Goal: Information Seeking & Learning: Learn about a topic

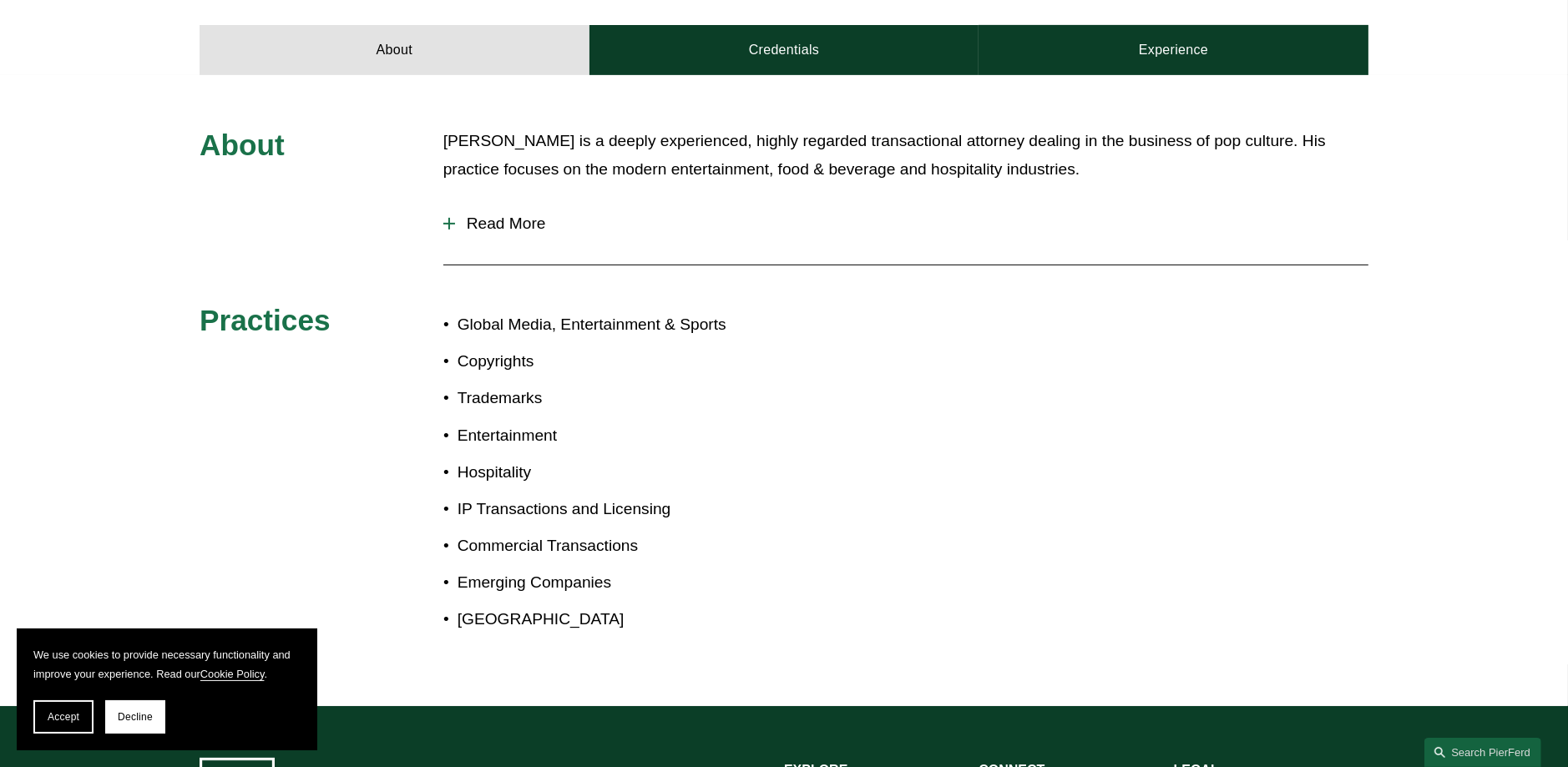
scroll to position [918, 0]
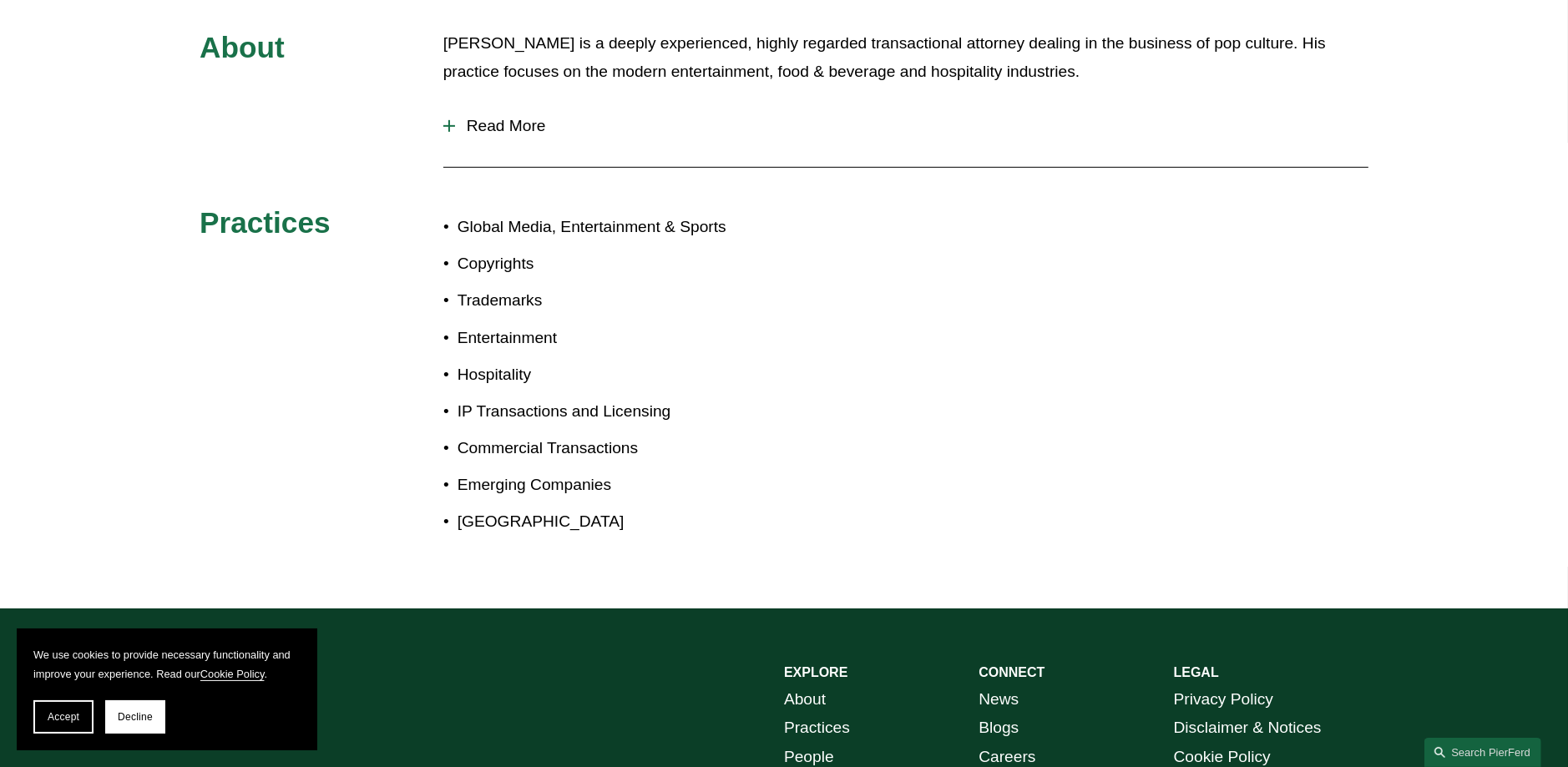
drag, startPoint x: 128, startPoint y: 721, endPoint x: 104, endPoint y: 670, distance: 56.4
click at [118, 712] on span "Decline" at bounding box center [136, 716] width 35 height 11
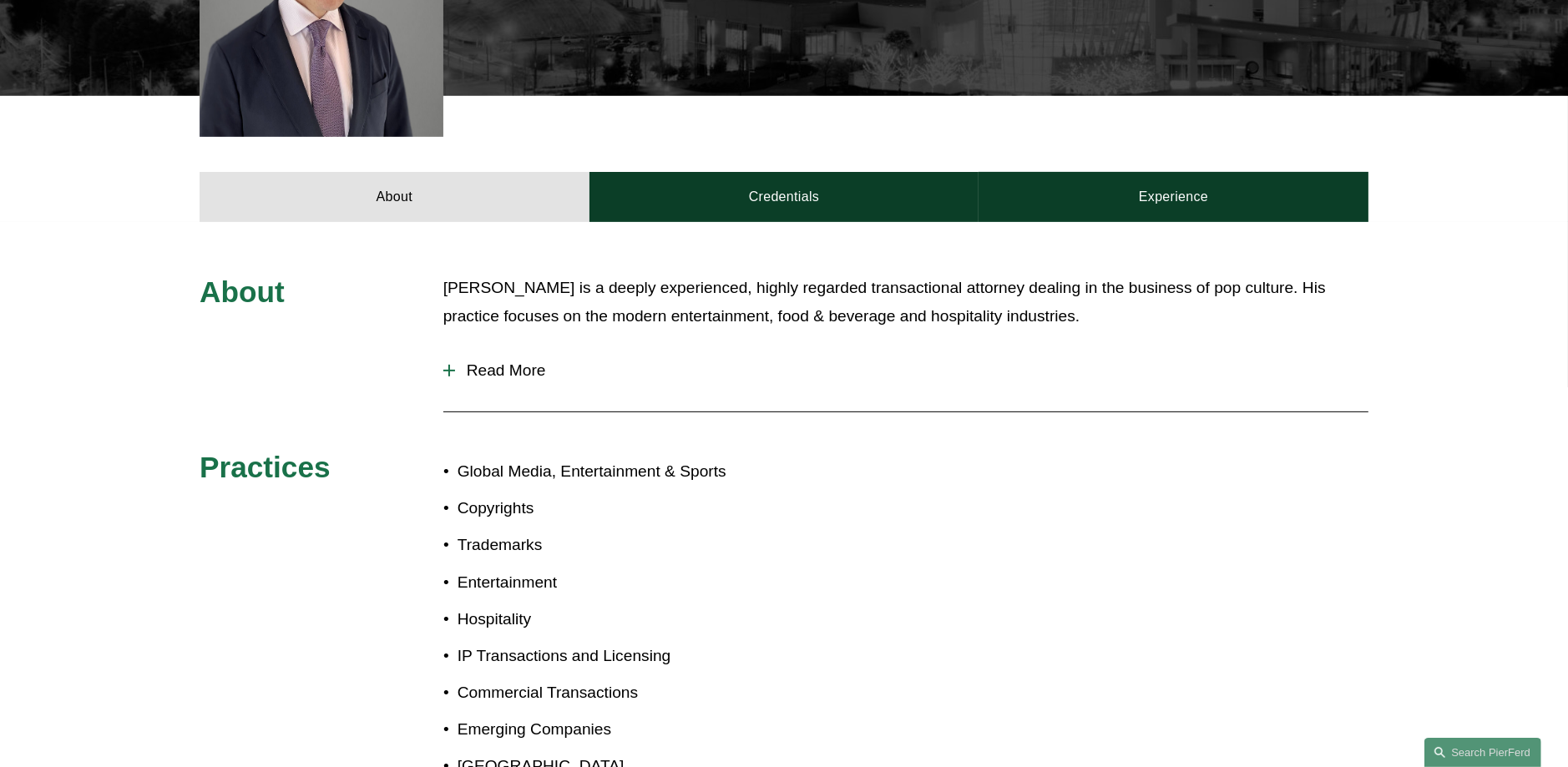
scroll to position [668, 0]
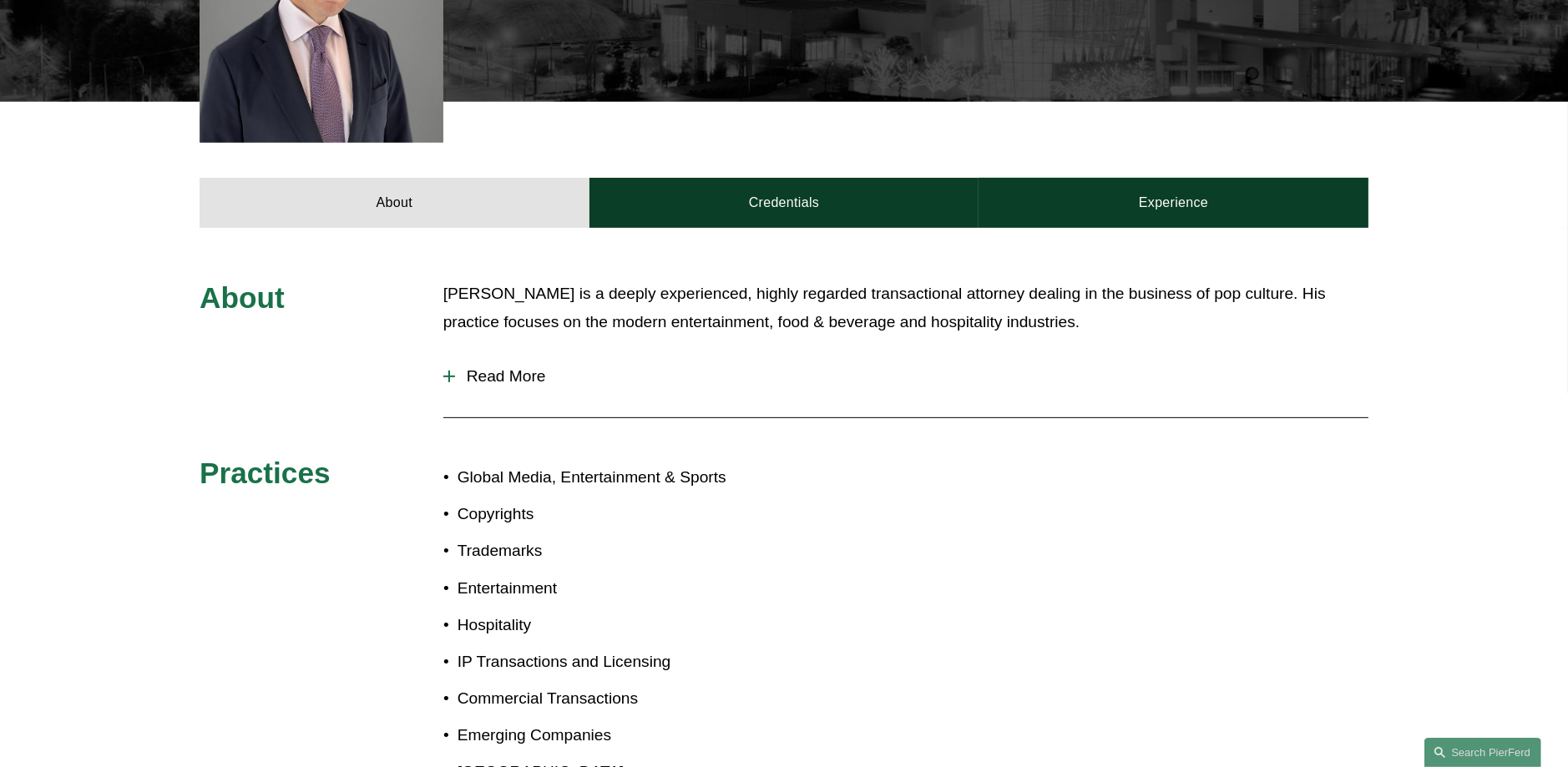
click at [444, 370] on div at bounding box center [449, 376] width 11 height 11
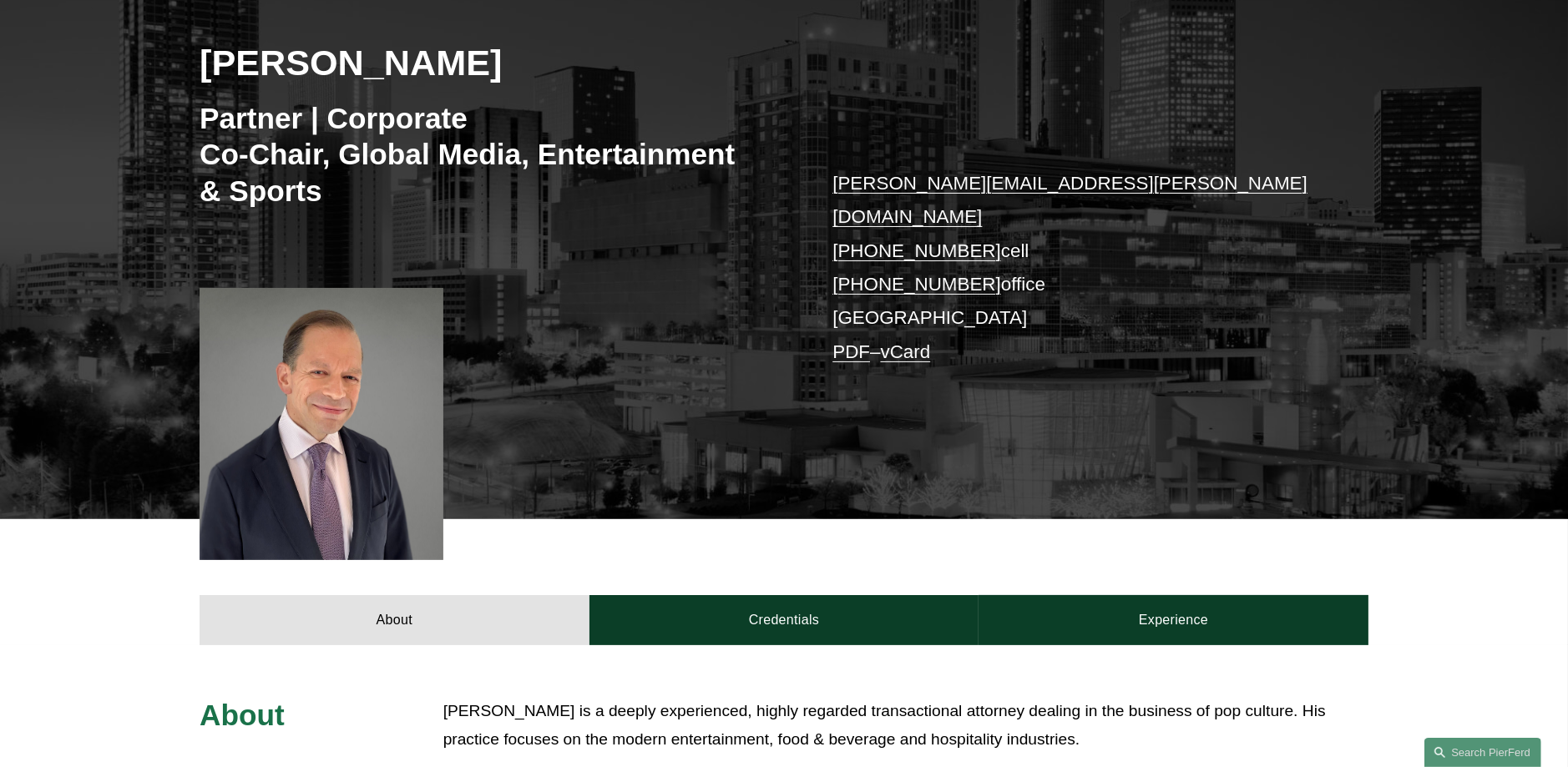
scroll to position [280, 0]
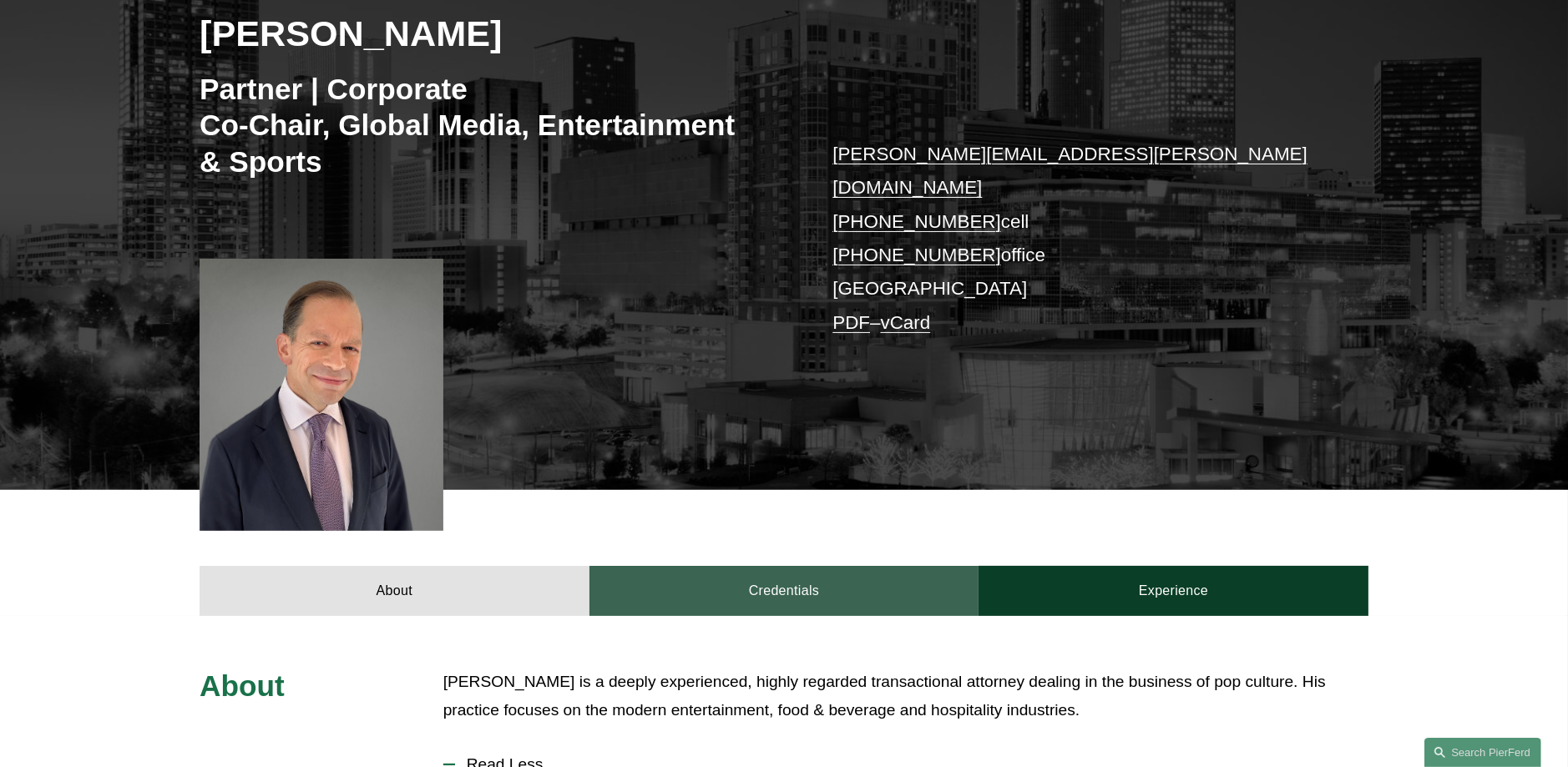
click at [817, 566] on link "Credentials" at bounding box center [784, 590] width 390 height 50
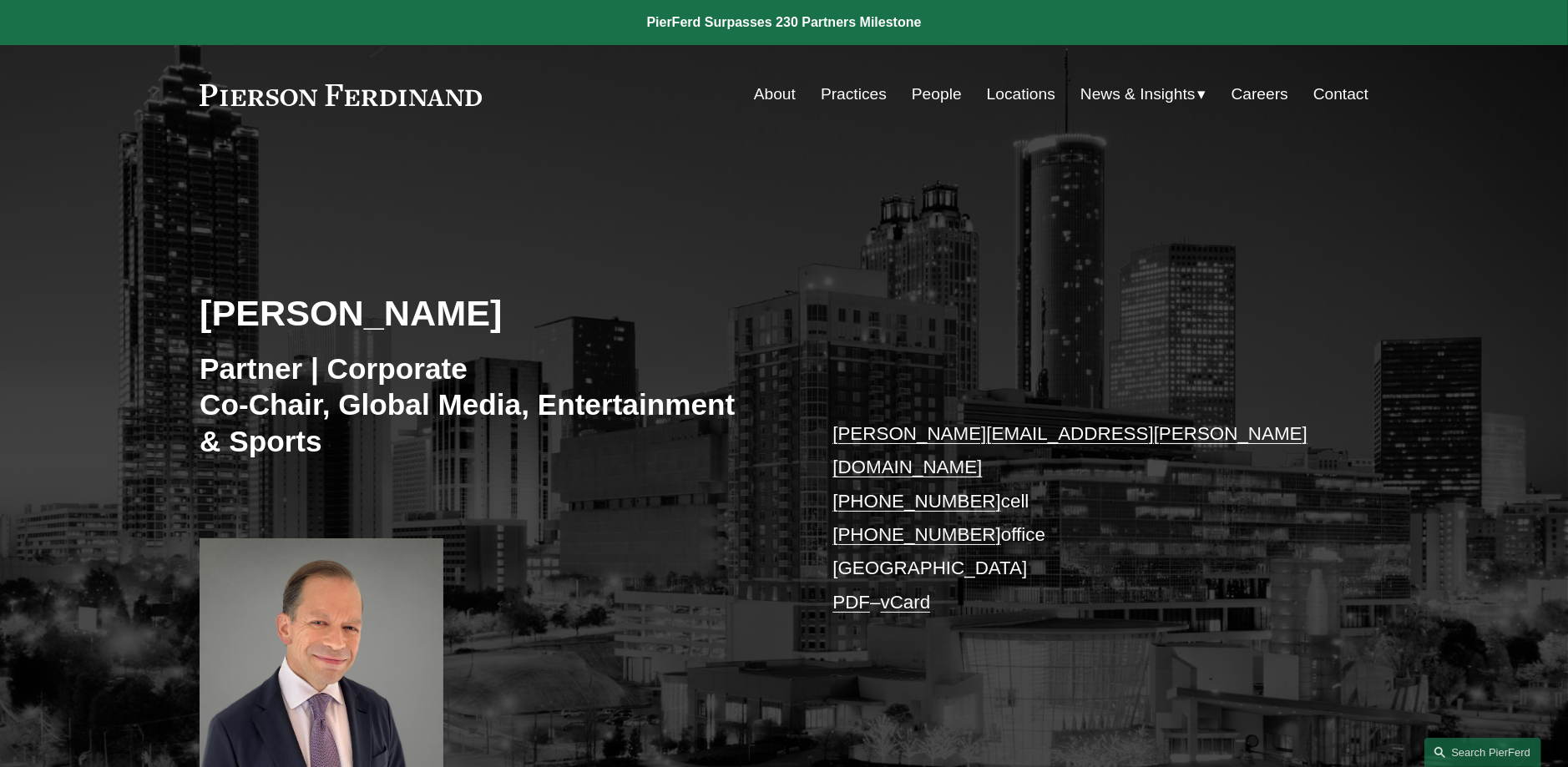
scroll to position [0, 0]
click at [939, 97] on link "People" at bounding box center [936, 94] width 50 height 32
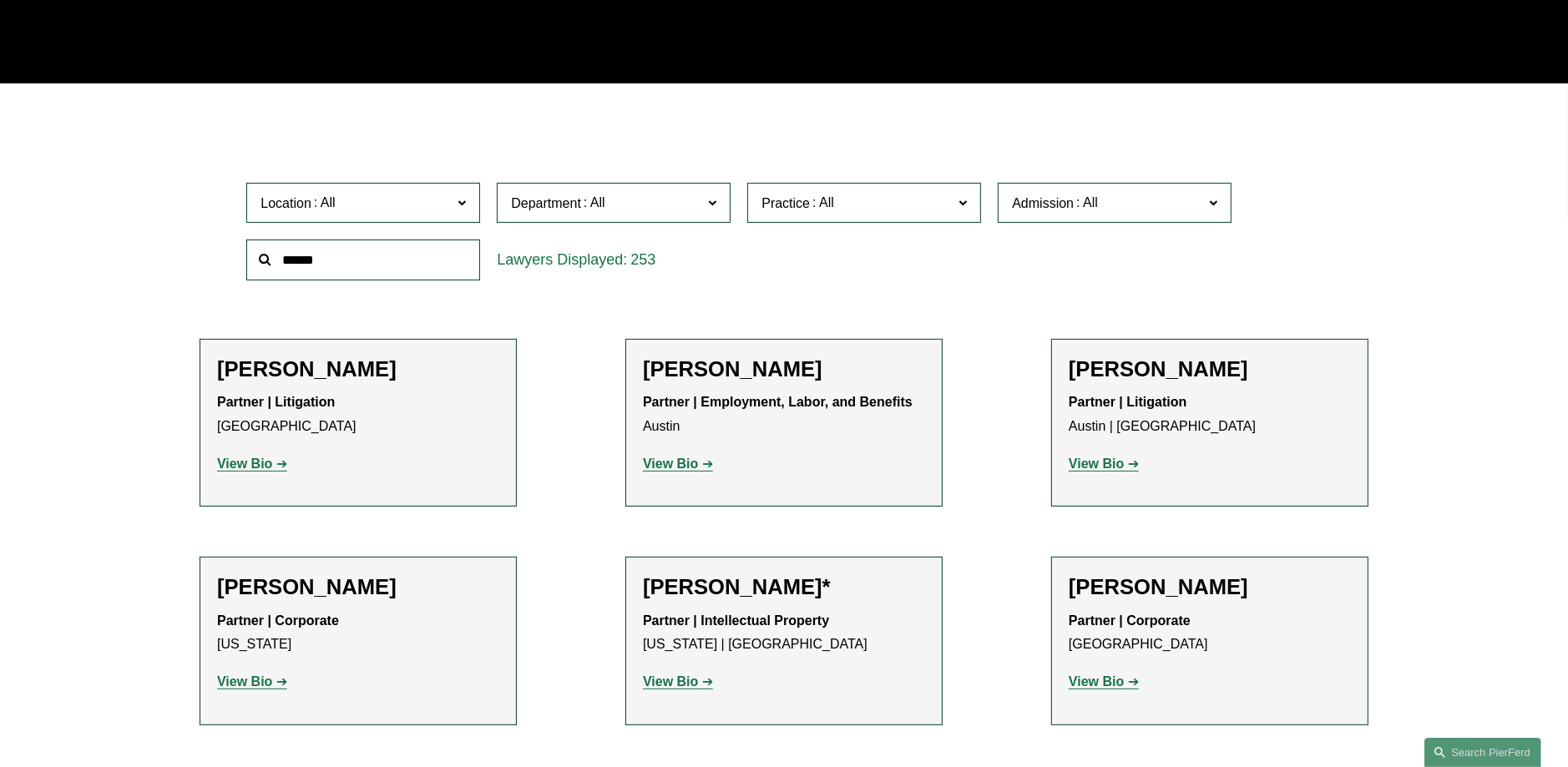
scroll to position [417, 0]
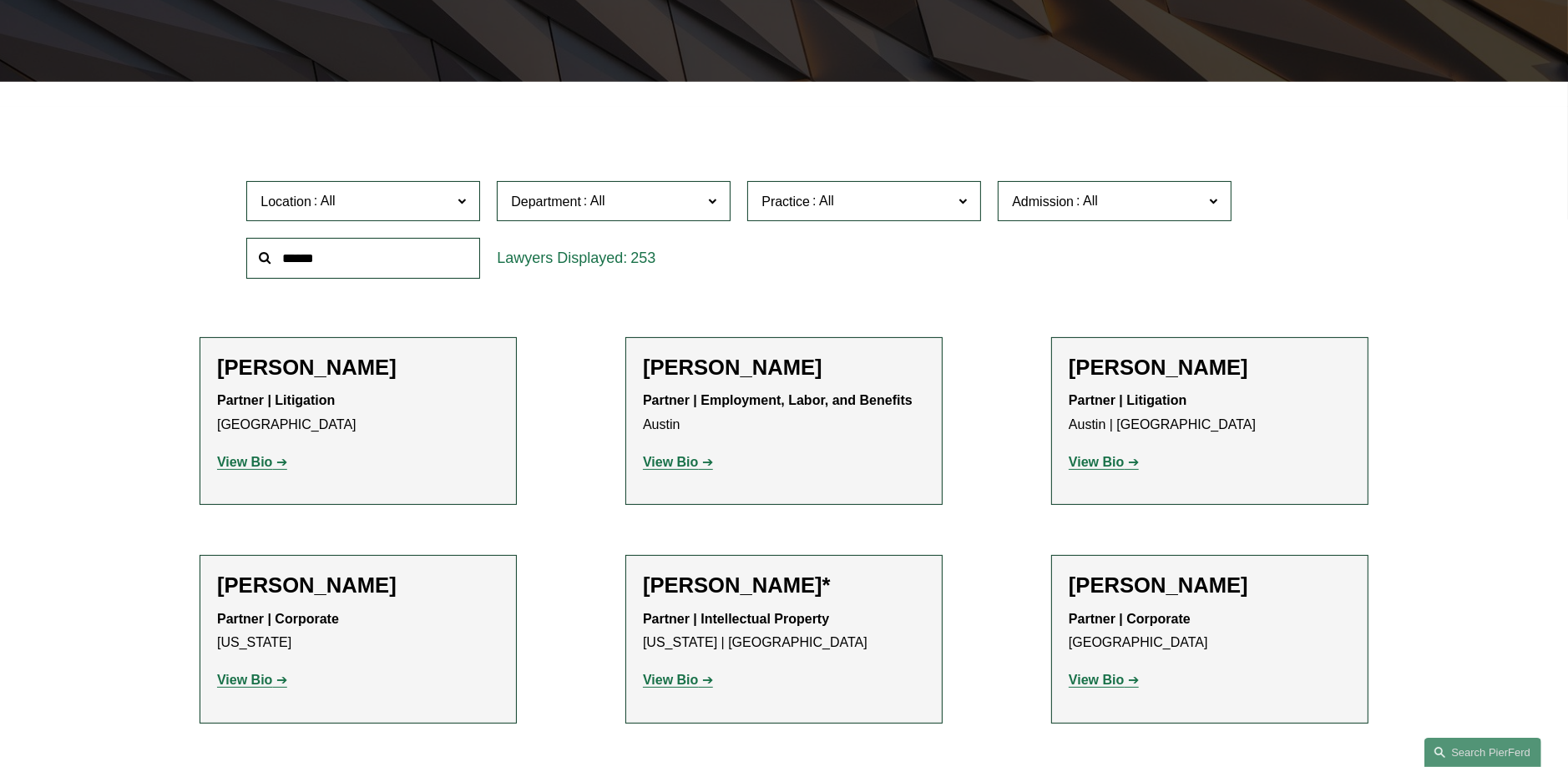
click at [267, 461] on strong "View Bio" at bounding box center [245, 462] width 55 height 14
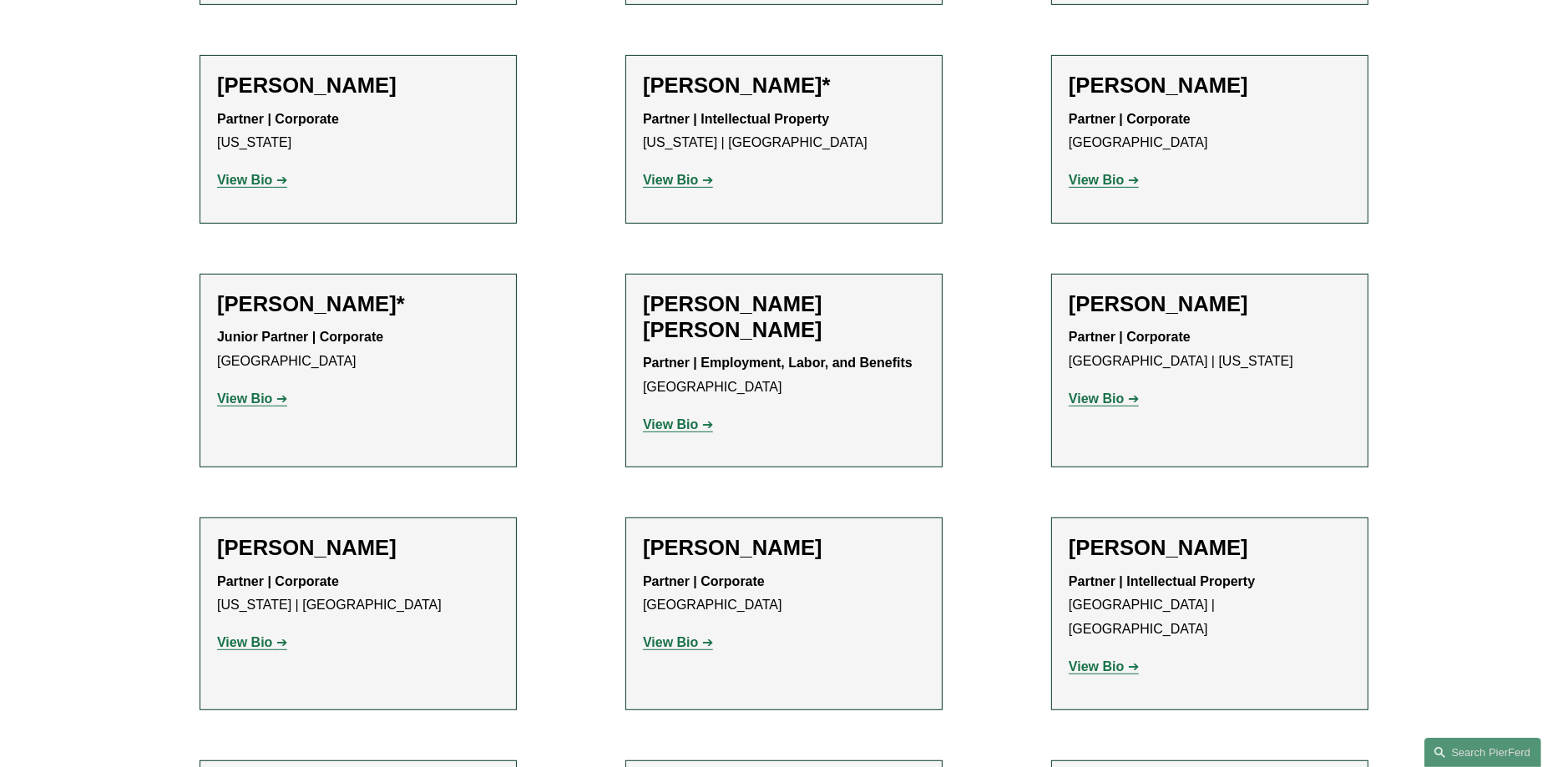
scroll to position [918, 0]
click at [686, 422] on strong "View Bio" at bounding box center [670, 423] width 55 height 14
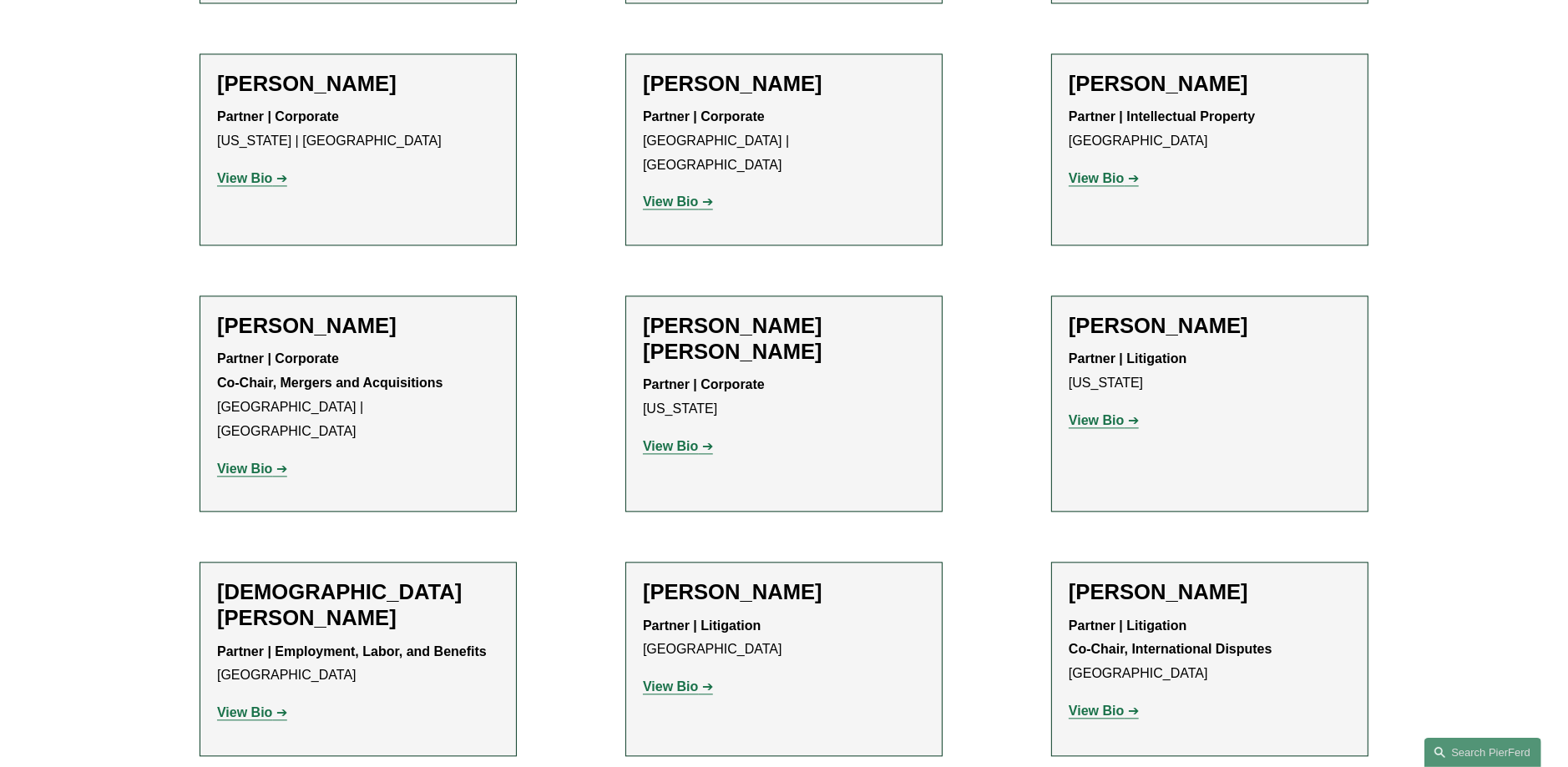
scroll to position [4089, 0]
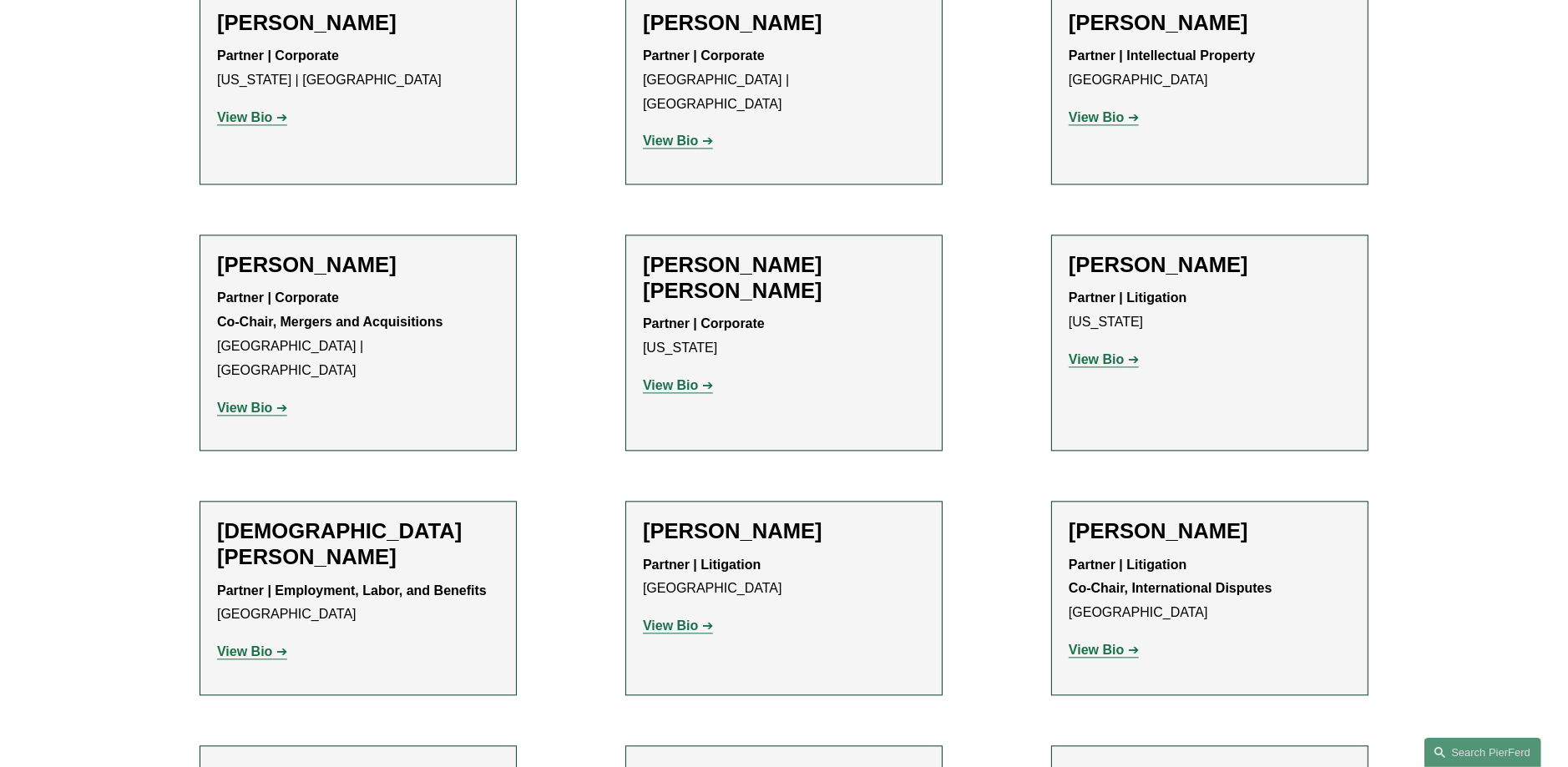
click at [1079, 639] on p "View Bio" at bounding box center [1209, 651] width 282 height 25
click at [1099, 643] on strong "View Bio" at bounding box center [1095, 650] width 55 height 14
click at [657, 618] on strong "View Bio" at bounding box center [670, 625] width 55 height 14
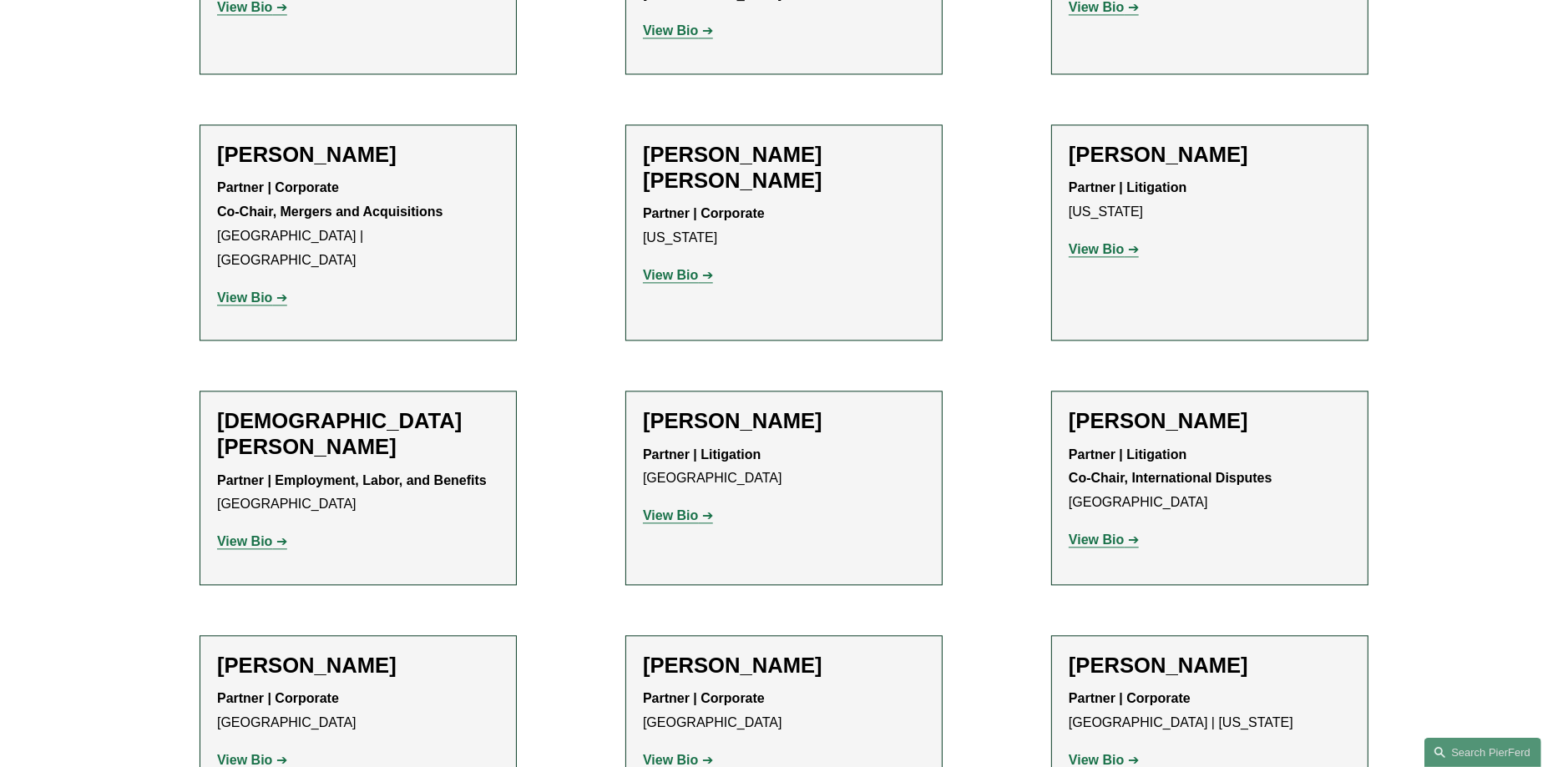
scroll to position [4423, 0]
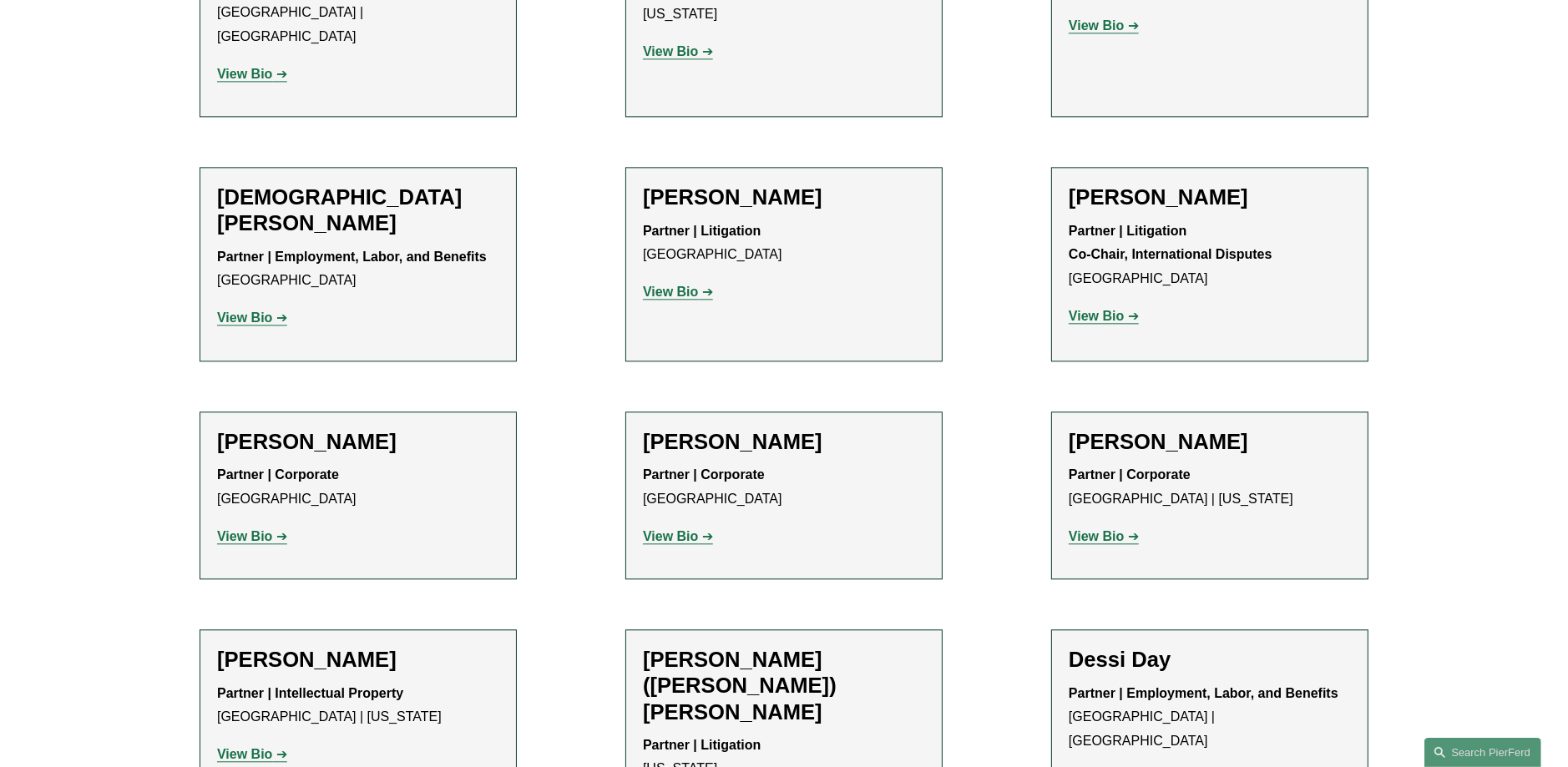
click at [1108, 771] on strong "View Bio" at bounding box center [1095, 778] width 55 height 14
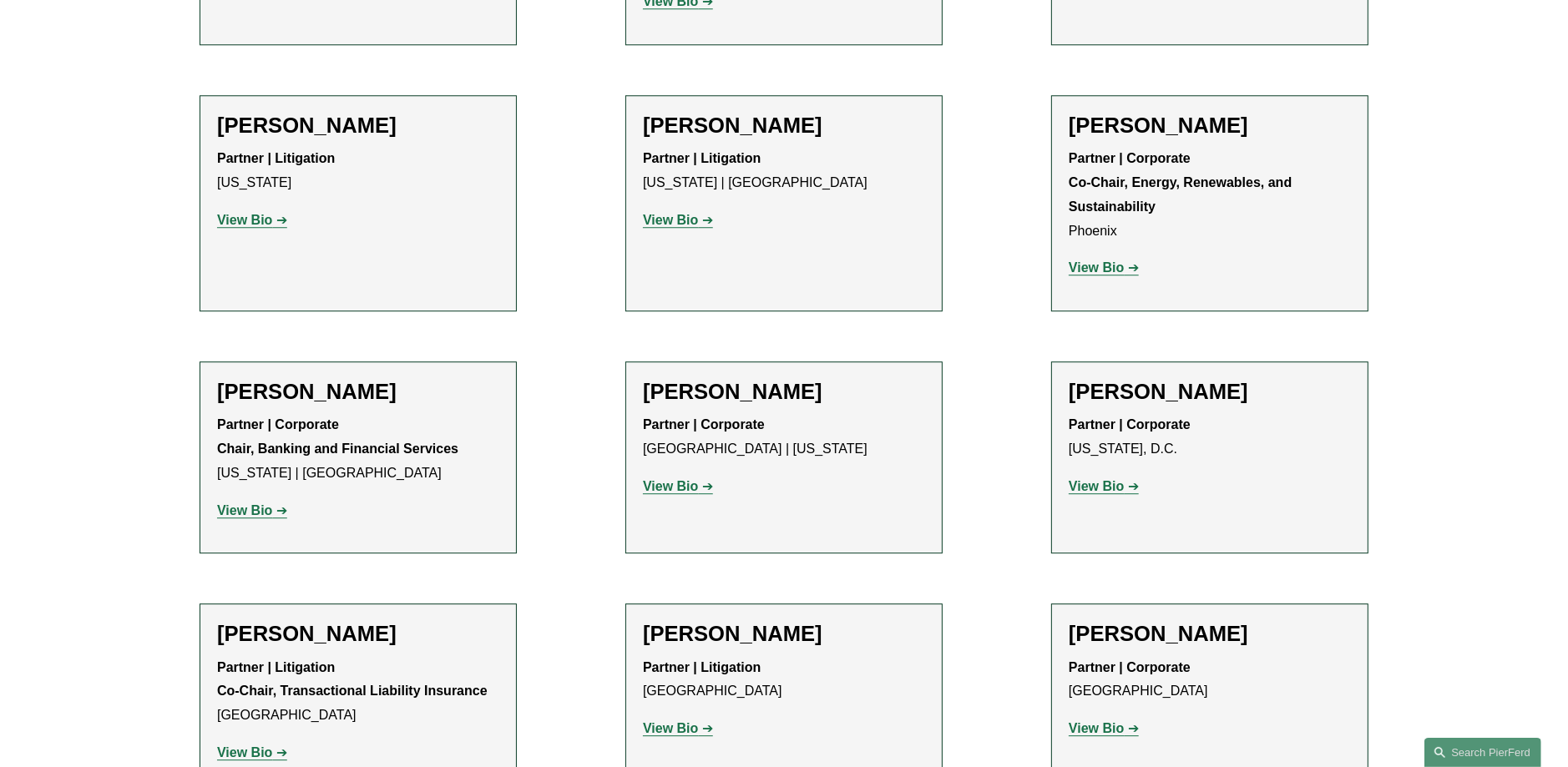
scroll to position [5257, 0]
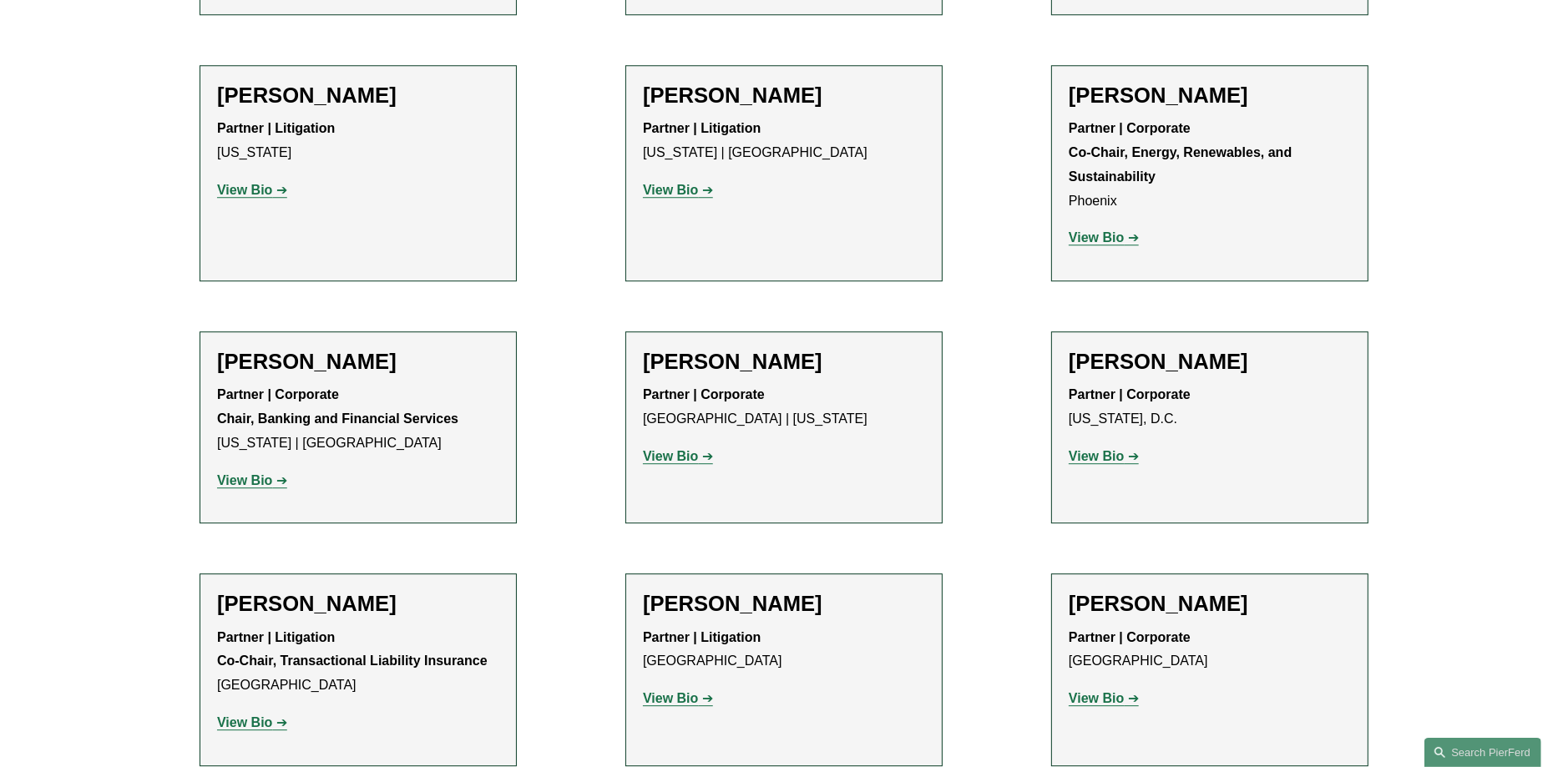
click at [662, 691] on strong "View Bio" at bounding box center [670, 698] width 55 height 14
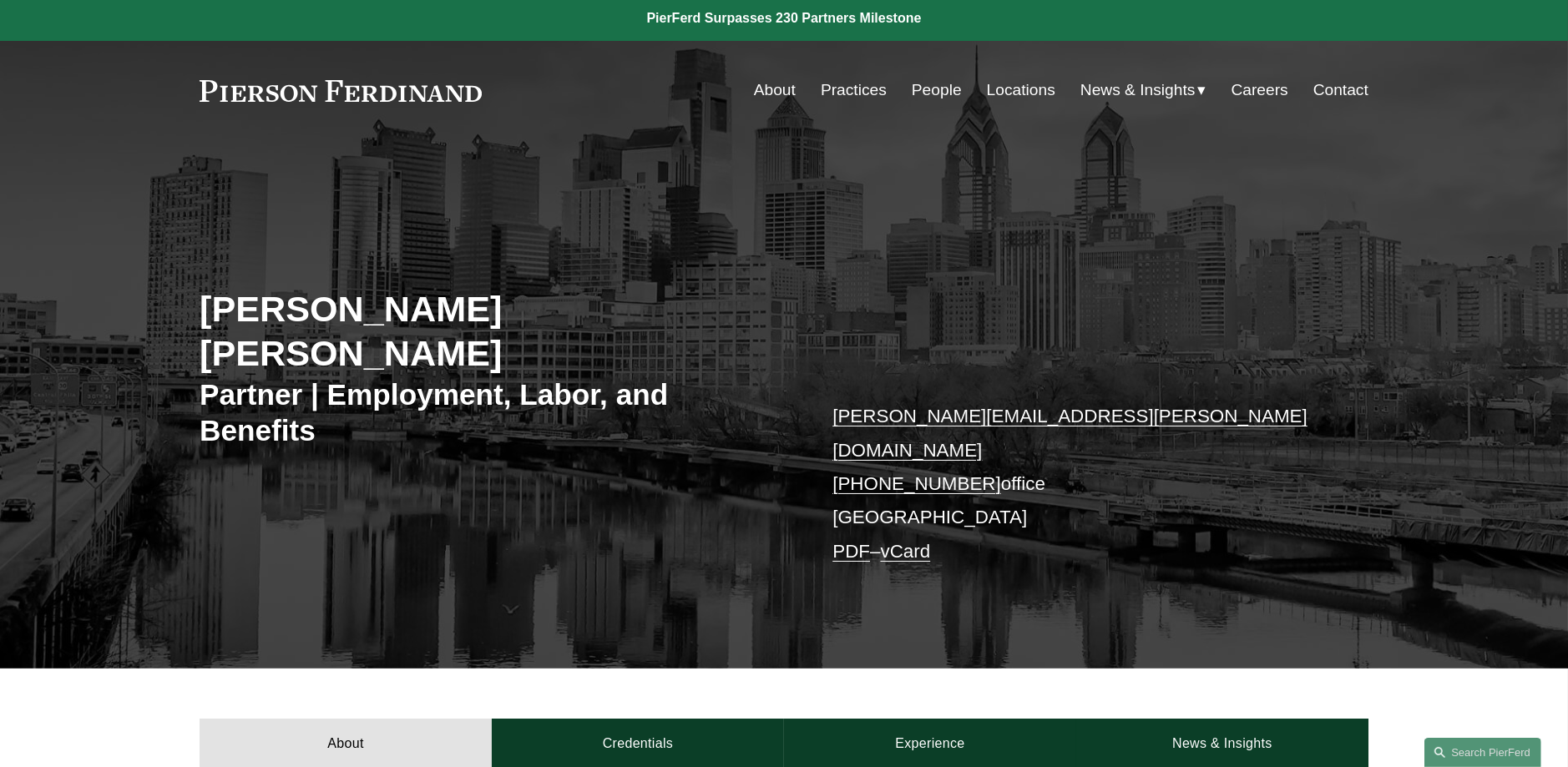
scroll to position [333, 0]
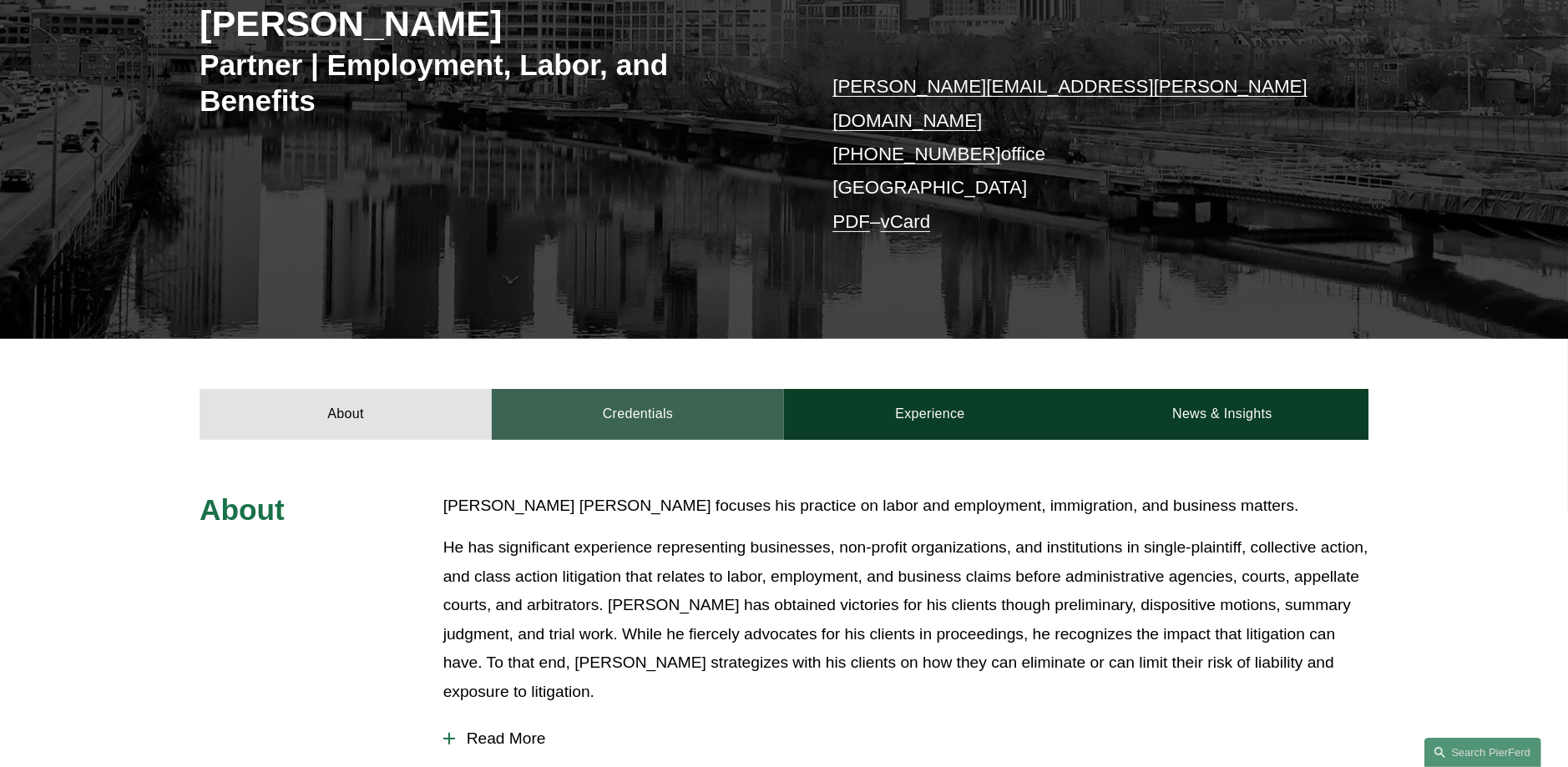
click at [617, 389] on link "Credentials" at bounding box center [638, 413] width 292 height 50
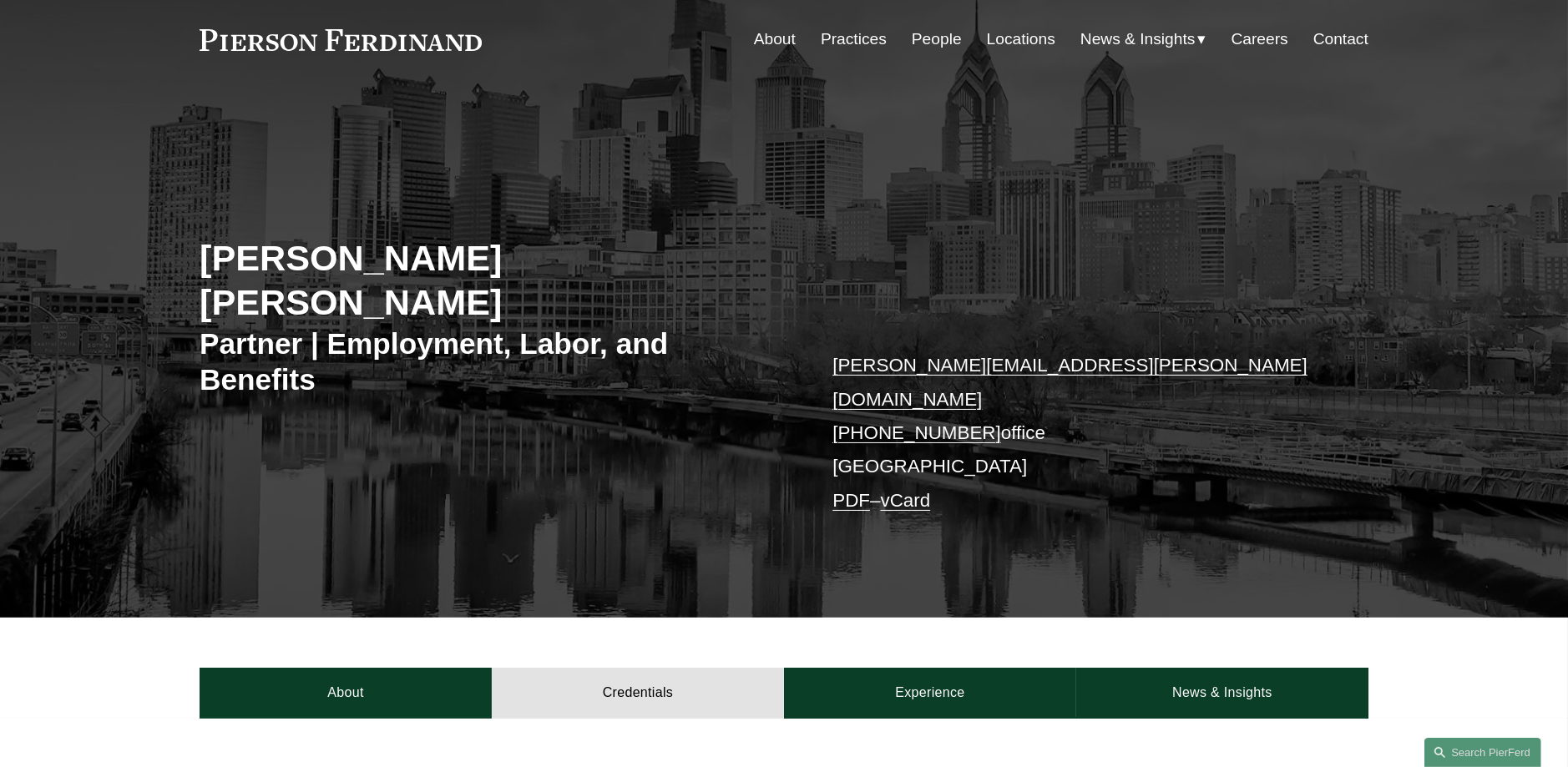
scroll to position [0, 0]
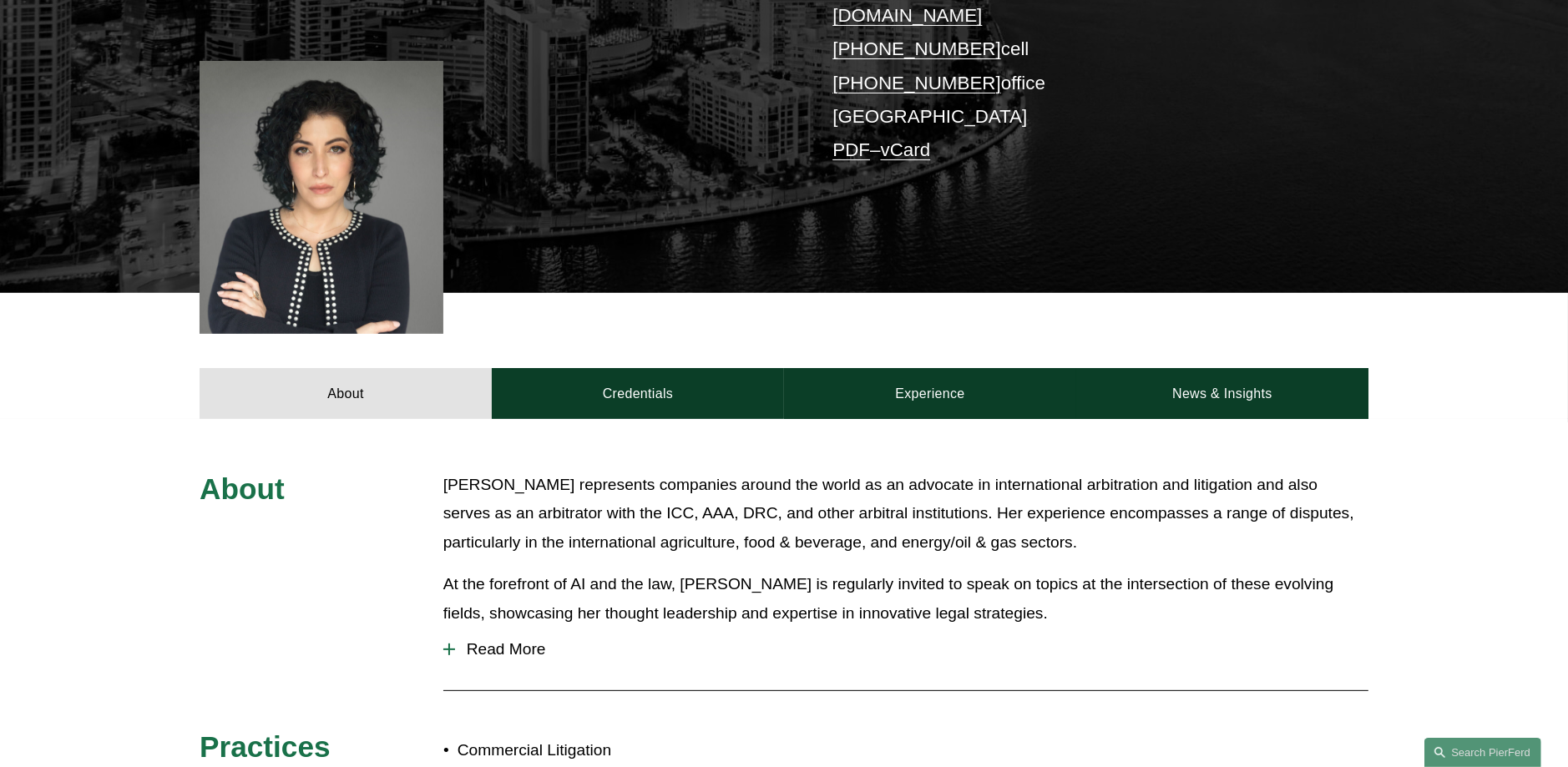
scroll to position [417, 0]
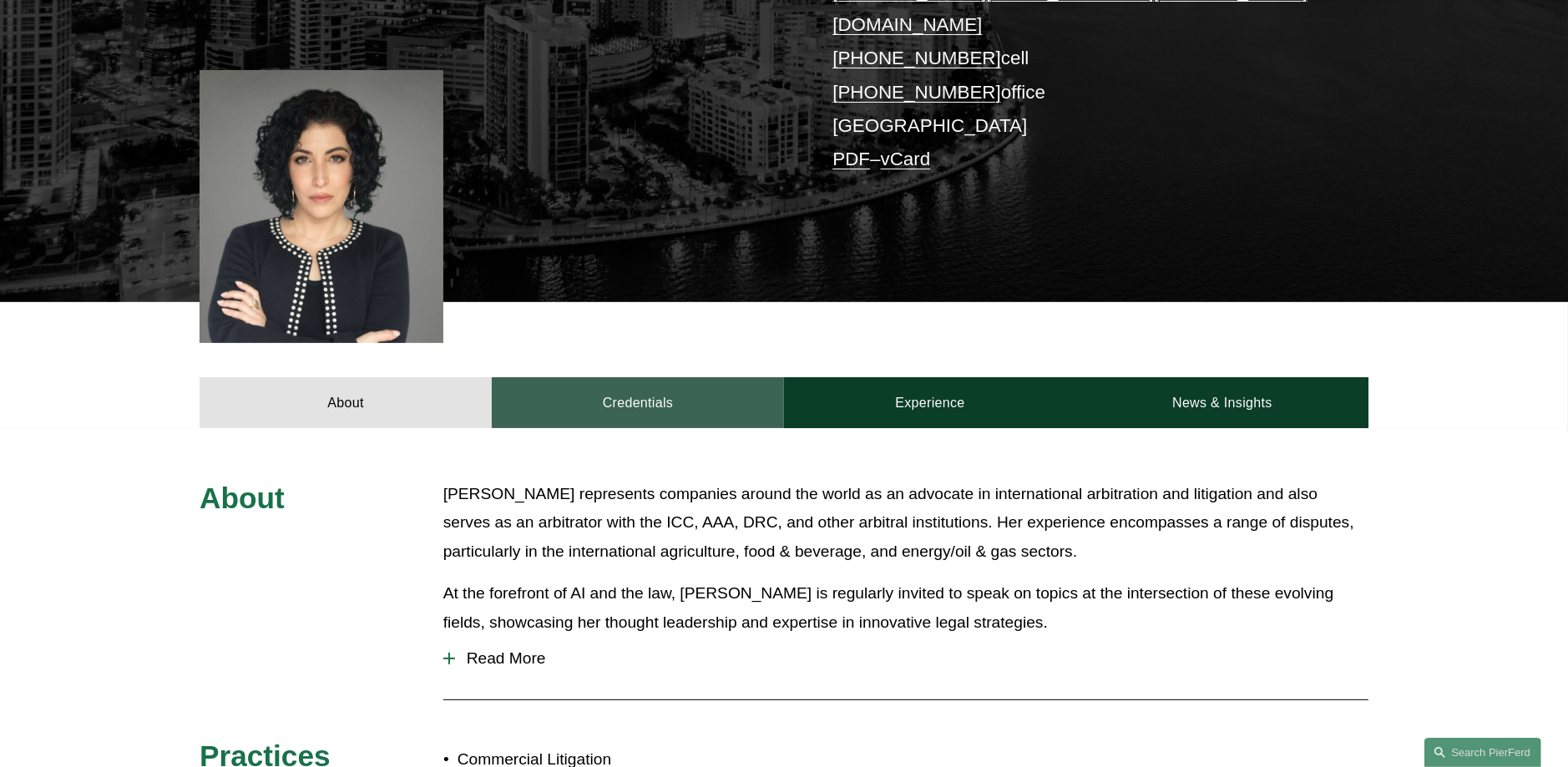
click at [687, 377] on link "Credentials" at bounding box center [638, 402] width 292 height 50
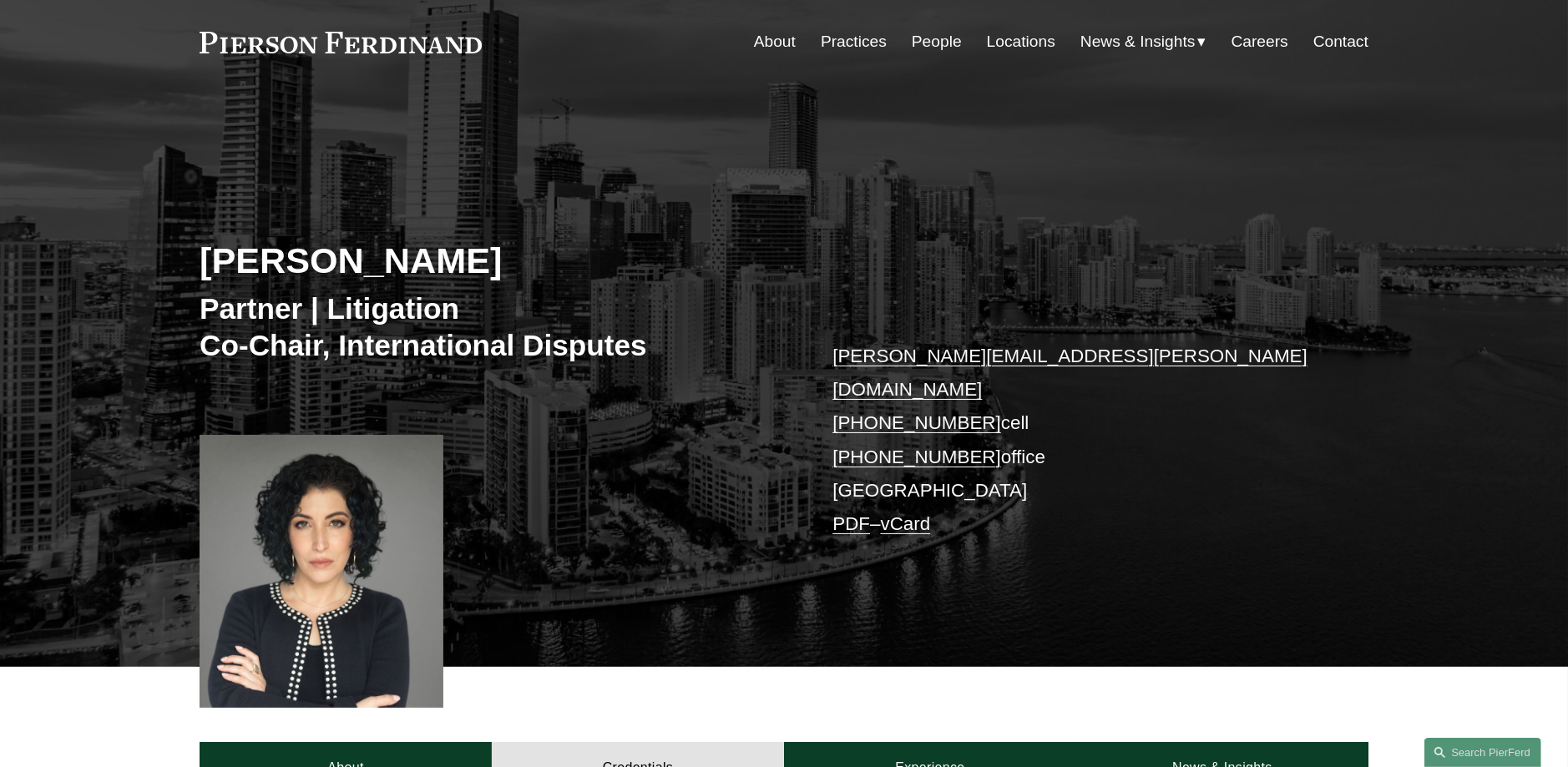
scroll to position [0, 0]
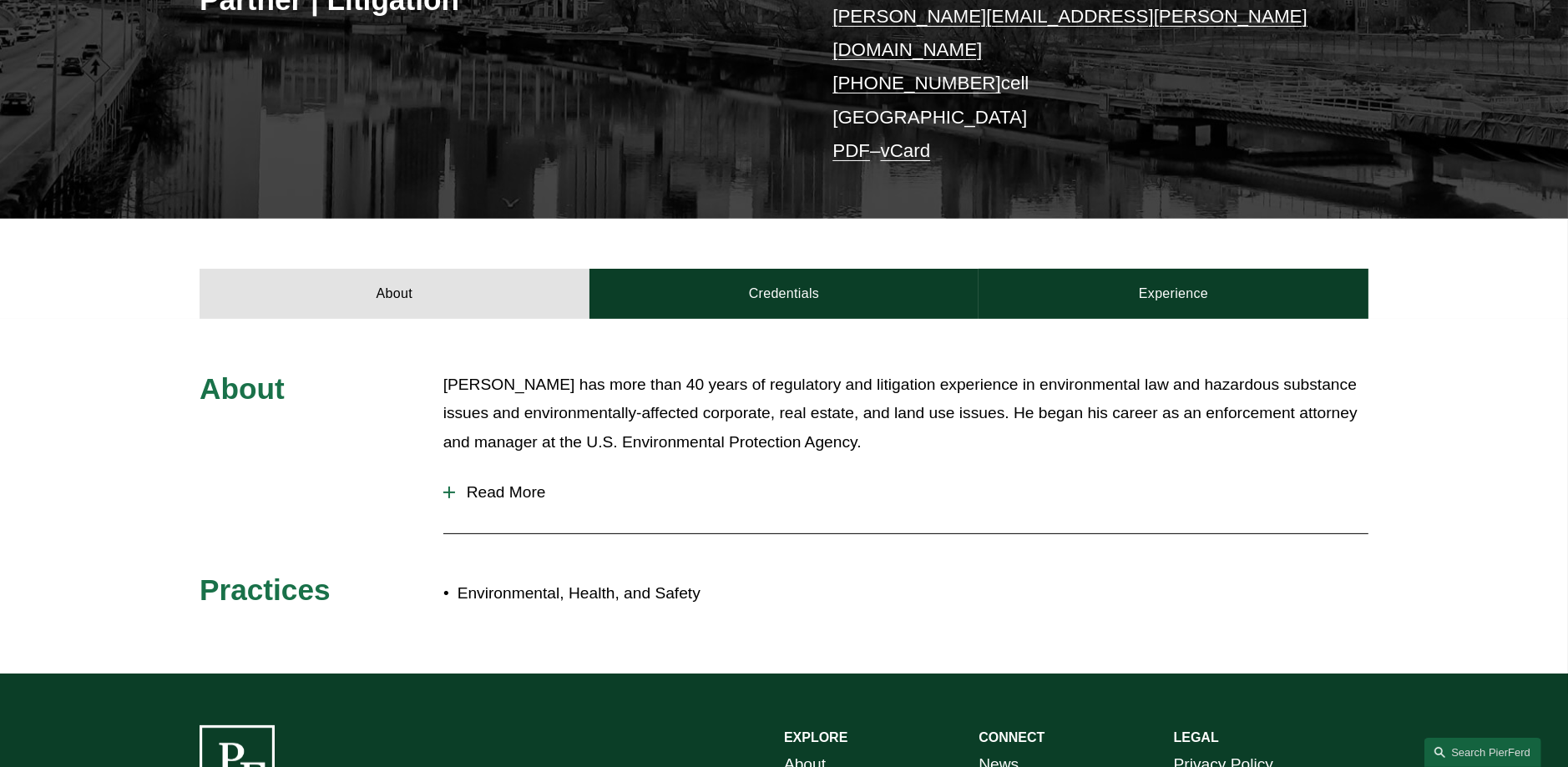
scroll to position [341, 0]
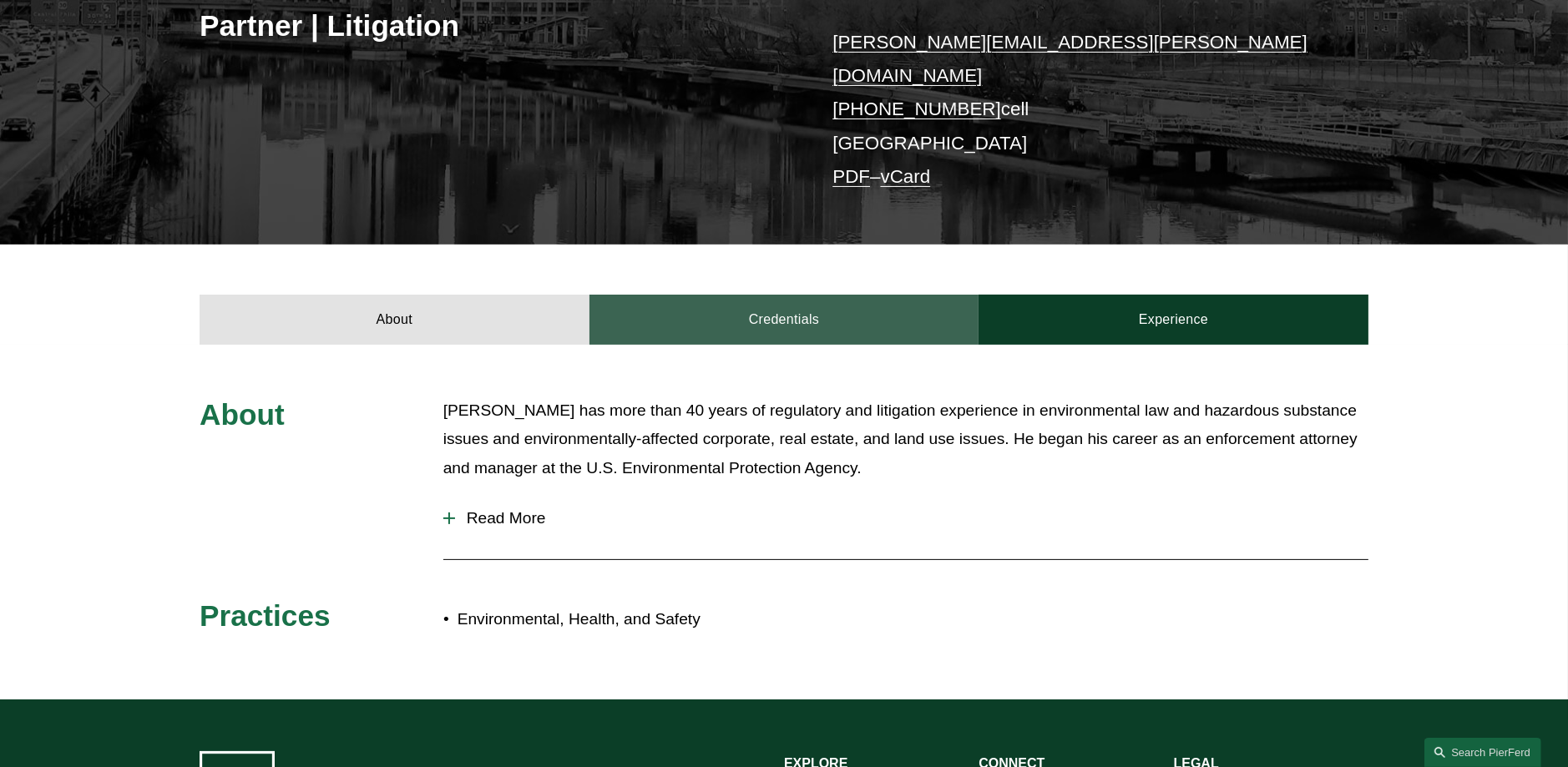
click at [788, 295] on link "Credentials" at bounding box center [784, 319] width 390 height 50
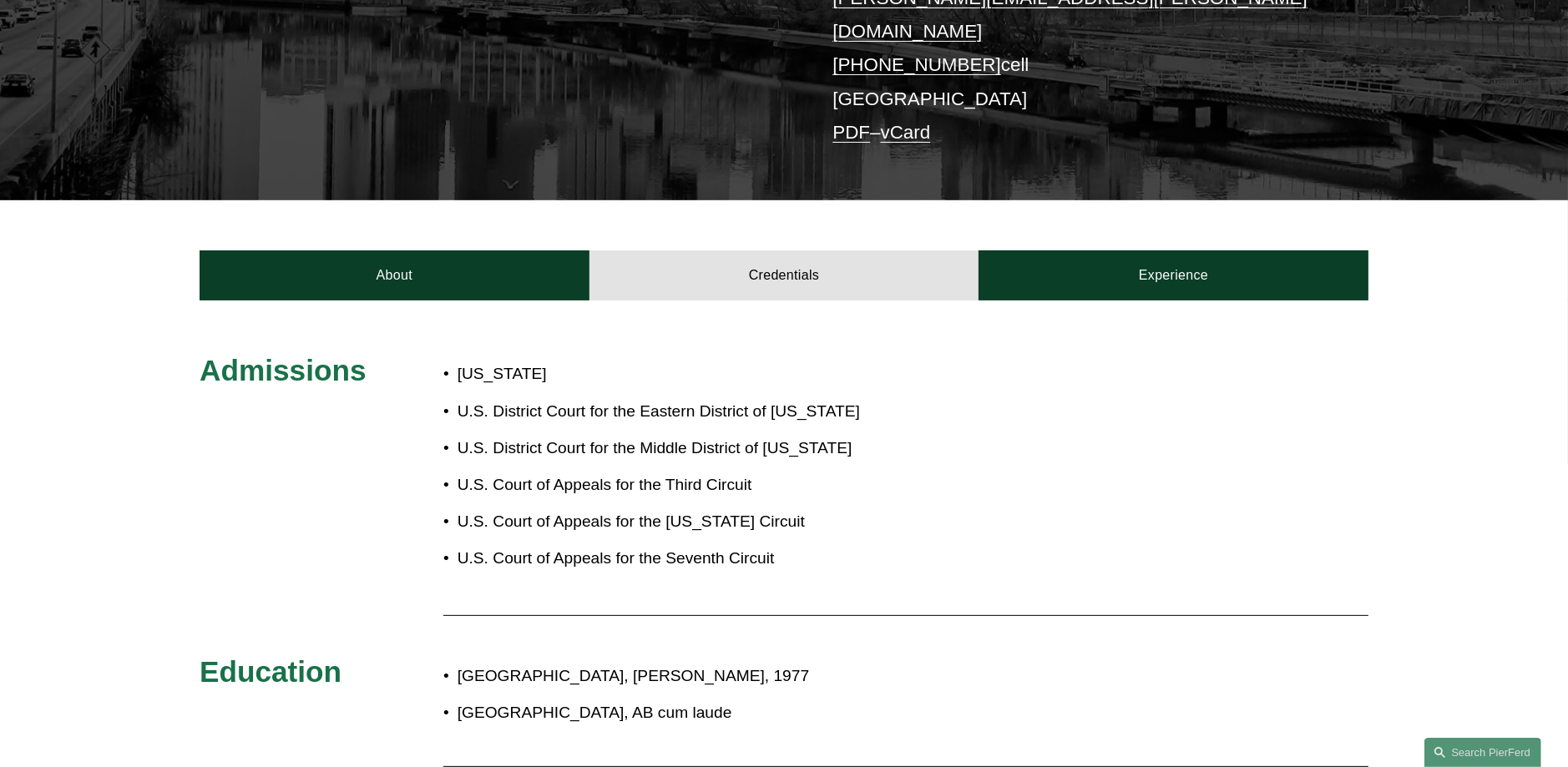
scroll to position [508, 0]
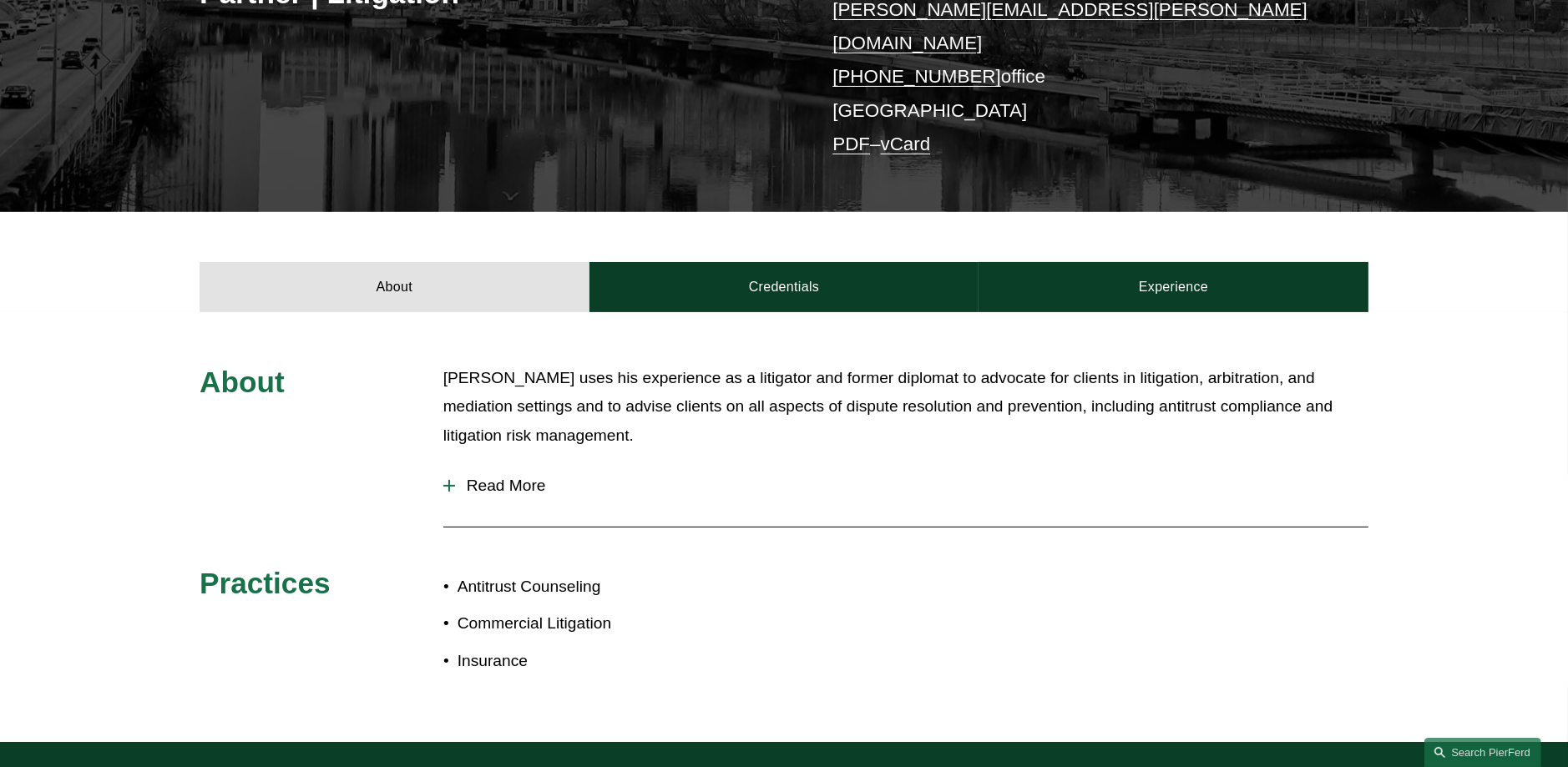
scroll to position [333, 0]
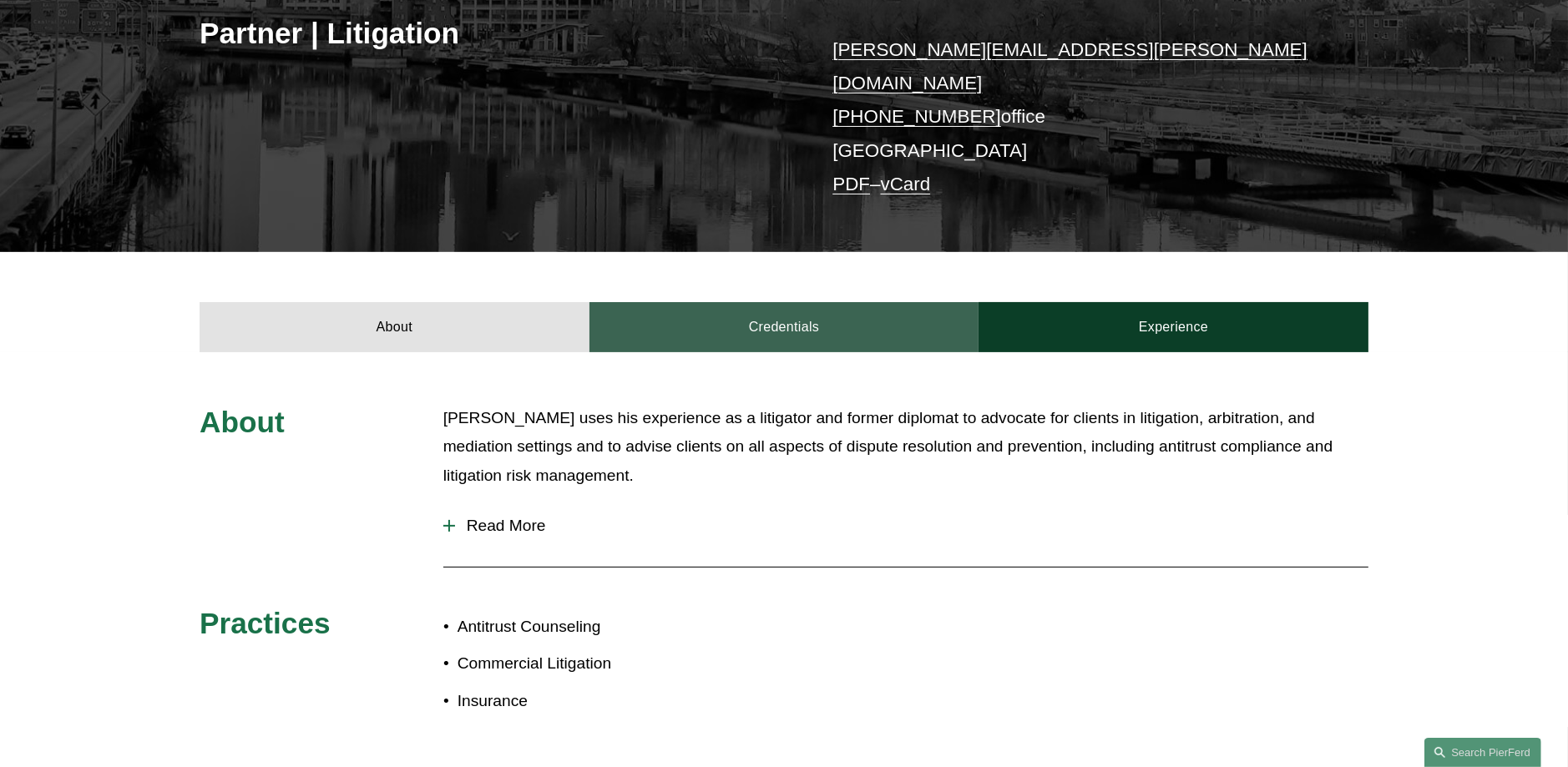
click at [790, 316] on link "Credentials" at bounding box center [784, 326] width 390 height 50
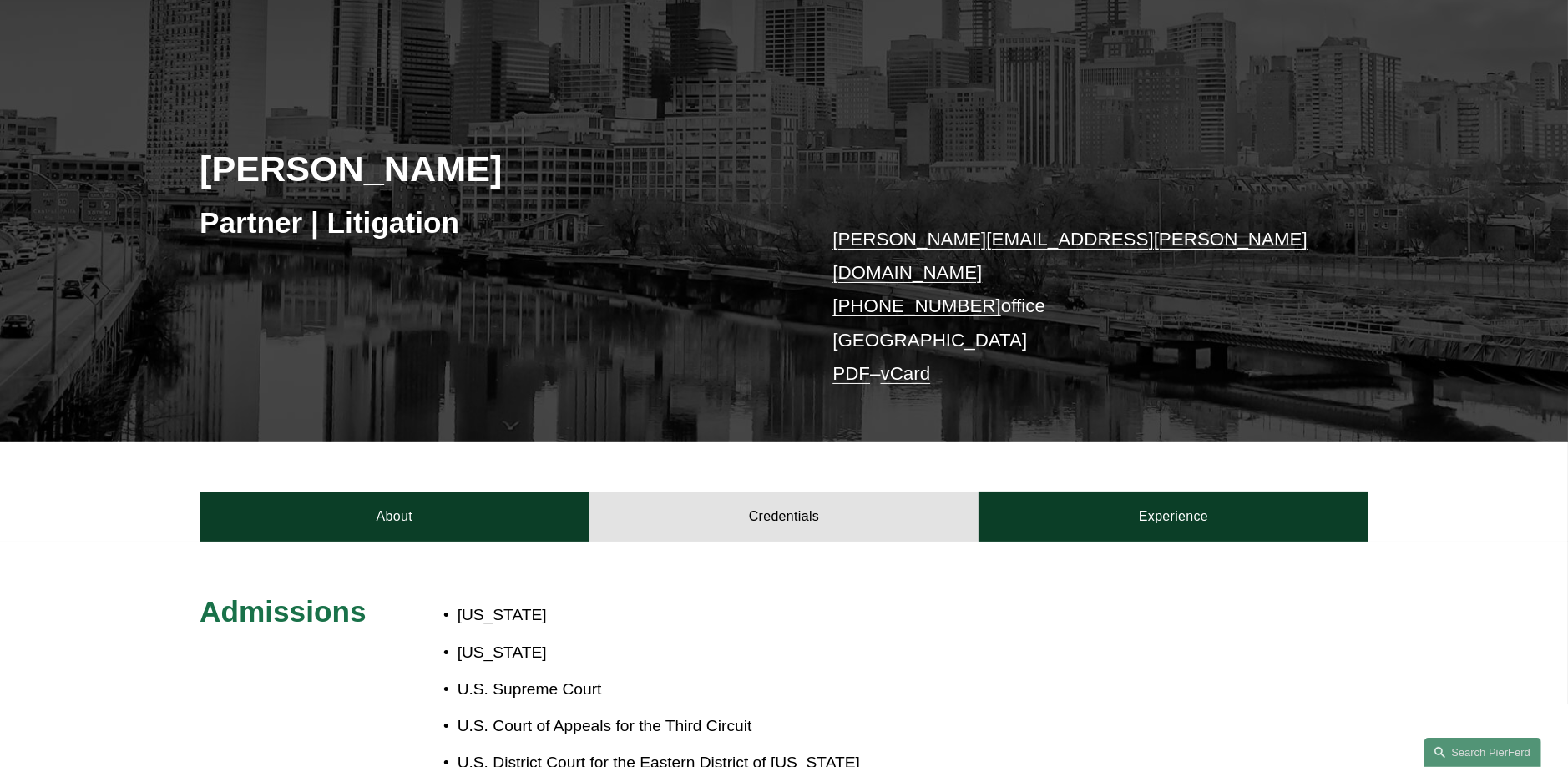
scroll to position [0, 0]
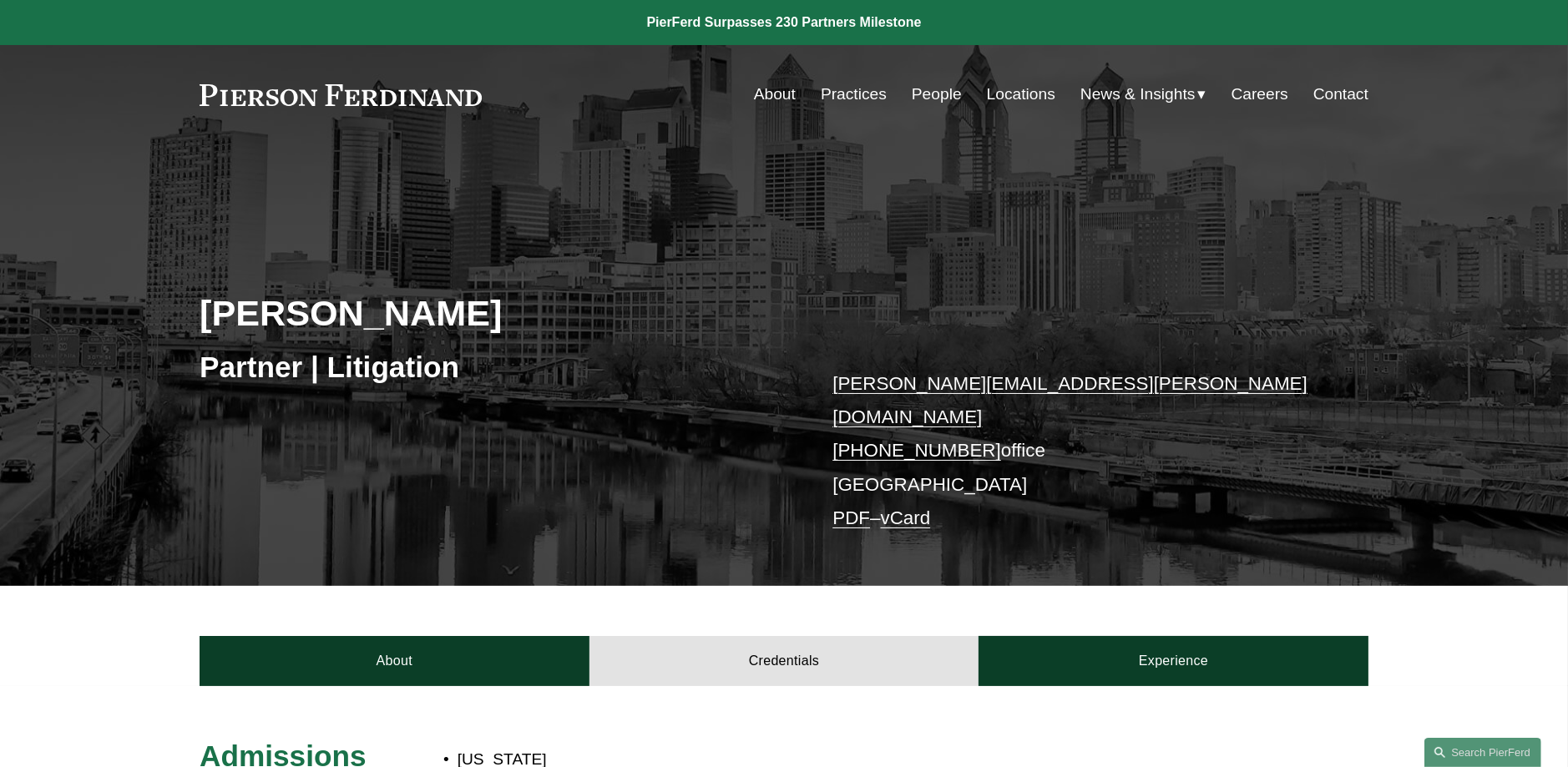
click at [1027, 94] on link "Locations" at bounding box center [1021, 94] width 69 height 32
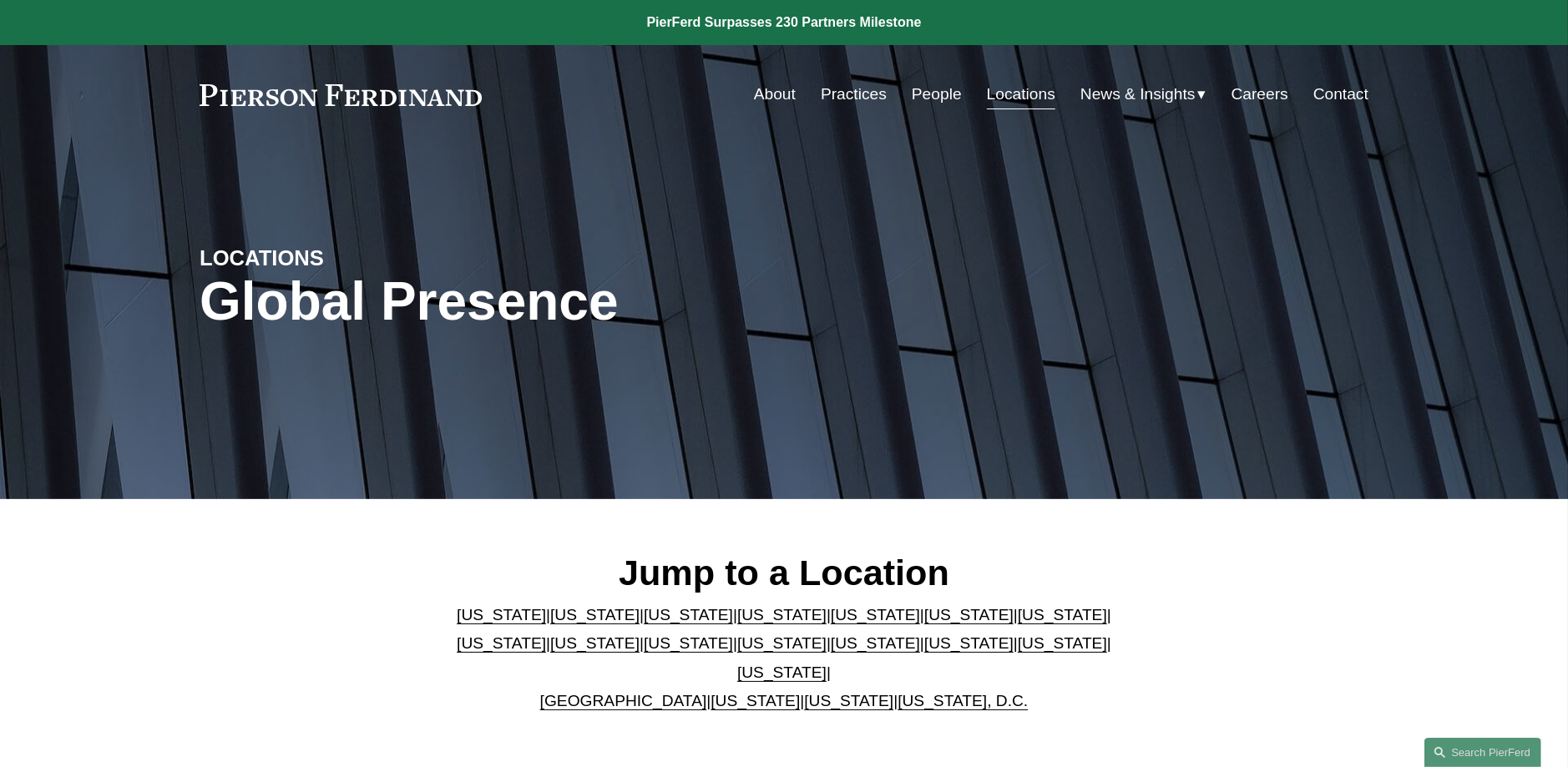
click at [1017, 652] on link "[US_STATE]" at bounding box center [1062, 643] width 90 height 18
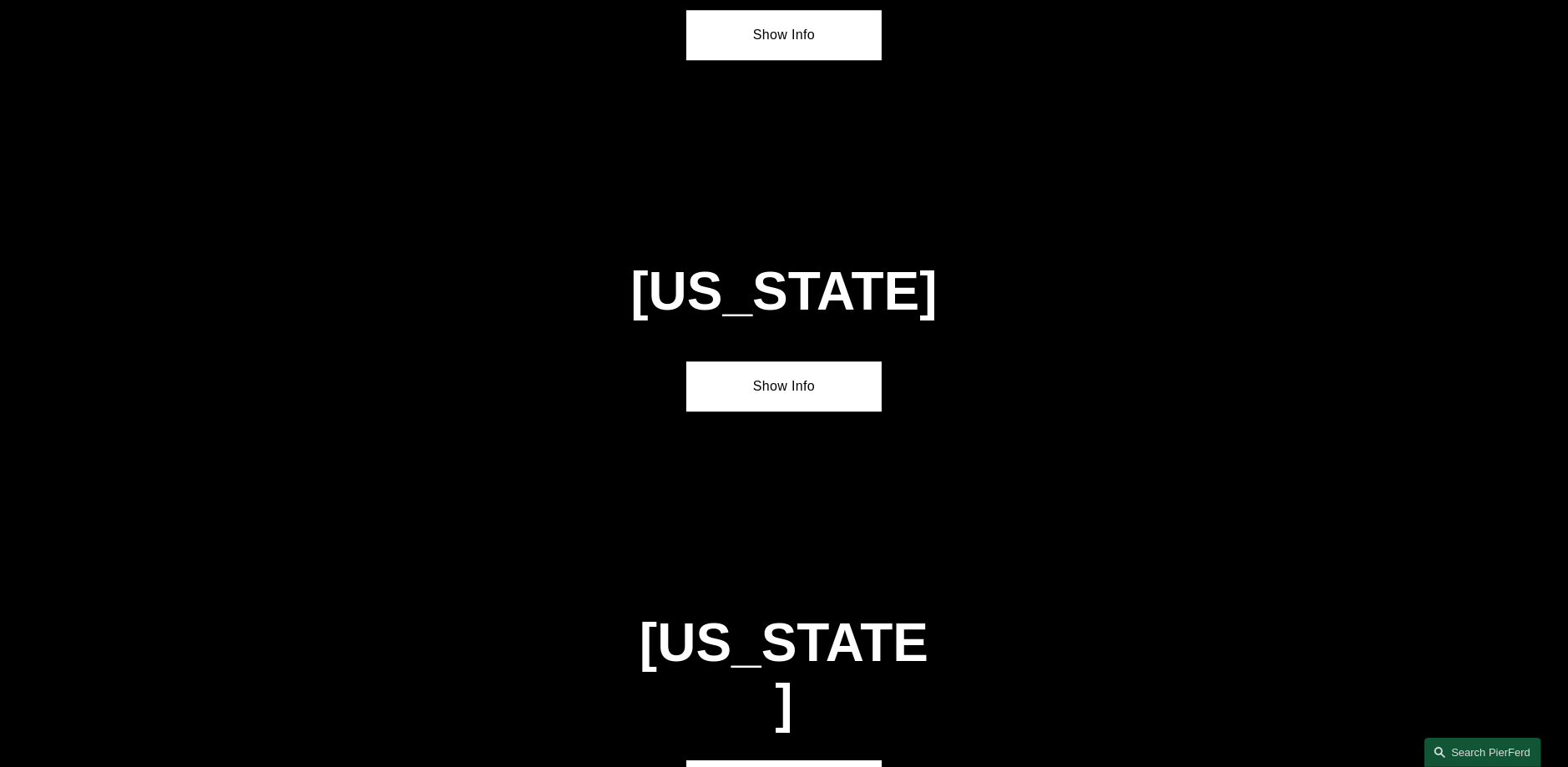
scroll to position [5324, 0]
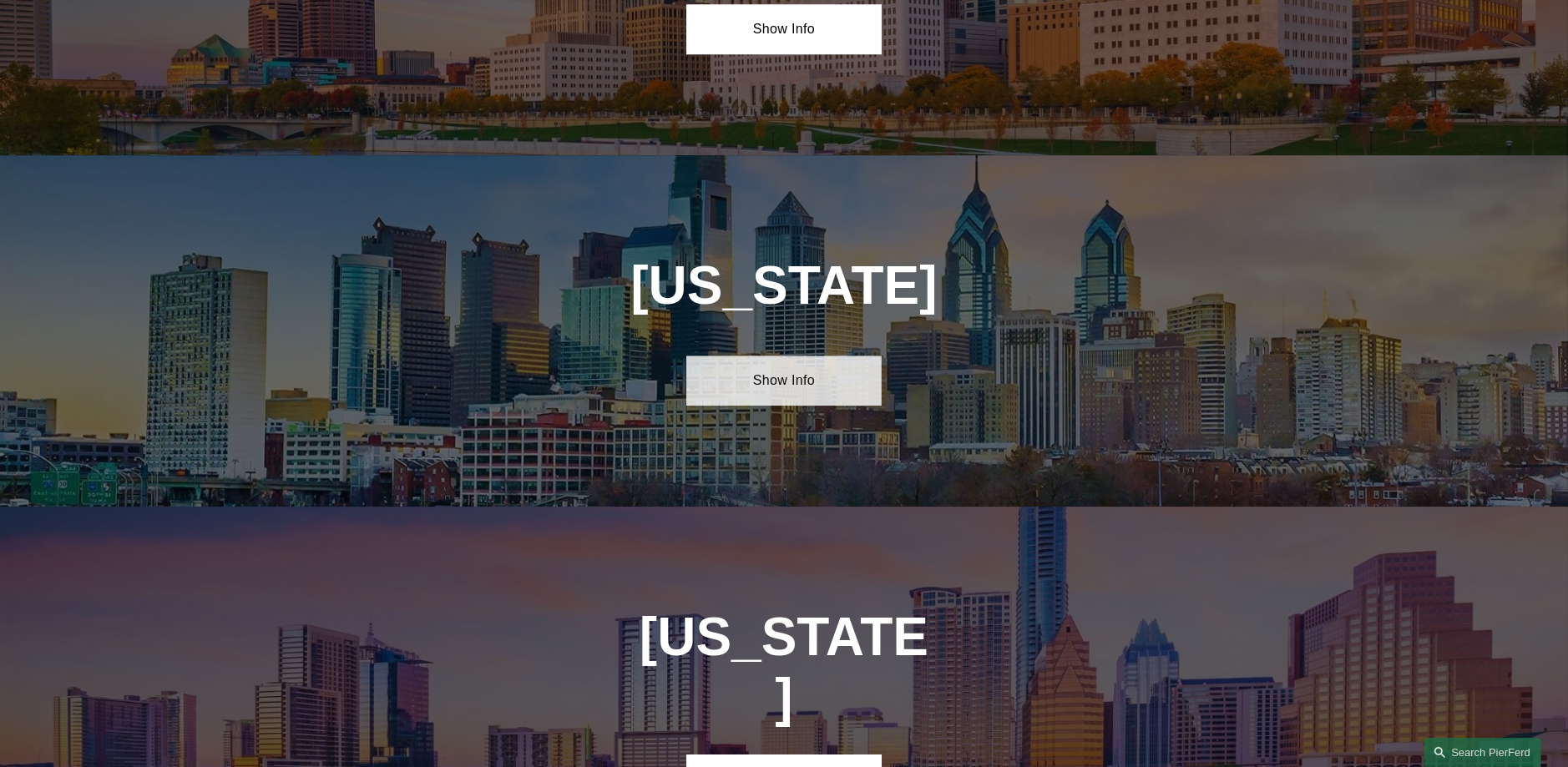
click at [770, 355] on link "Show Info" at bounding box center [783, 380] width 194 height 50
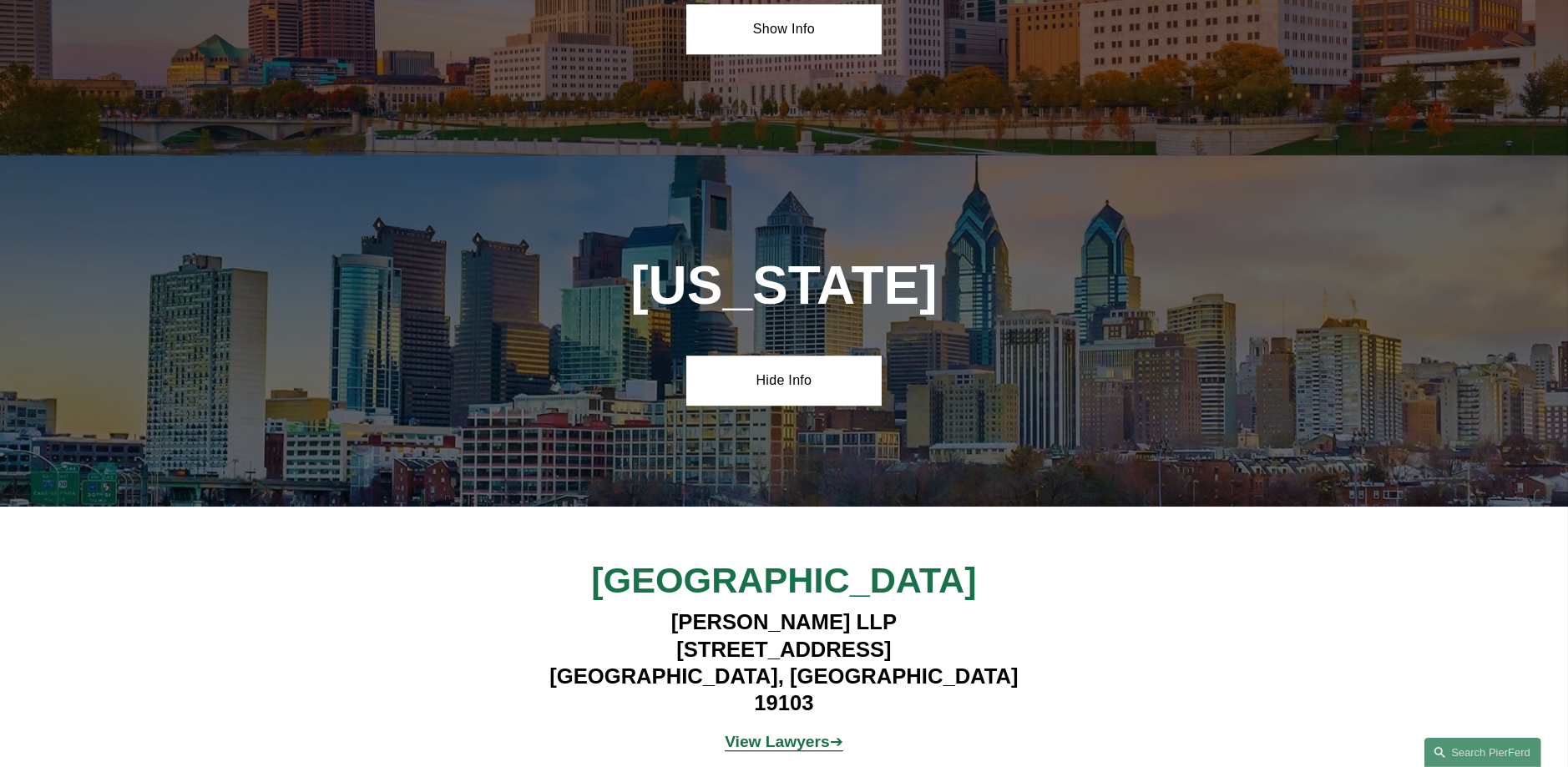
click at [741, 733] on strong "View Lawyers" at bounding box center [777, 741] width 106 height 18
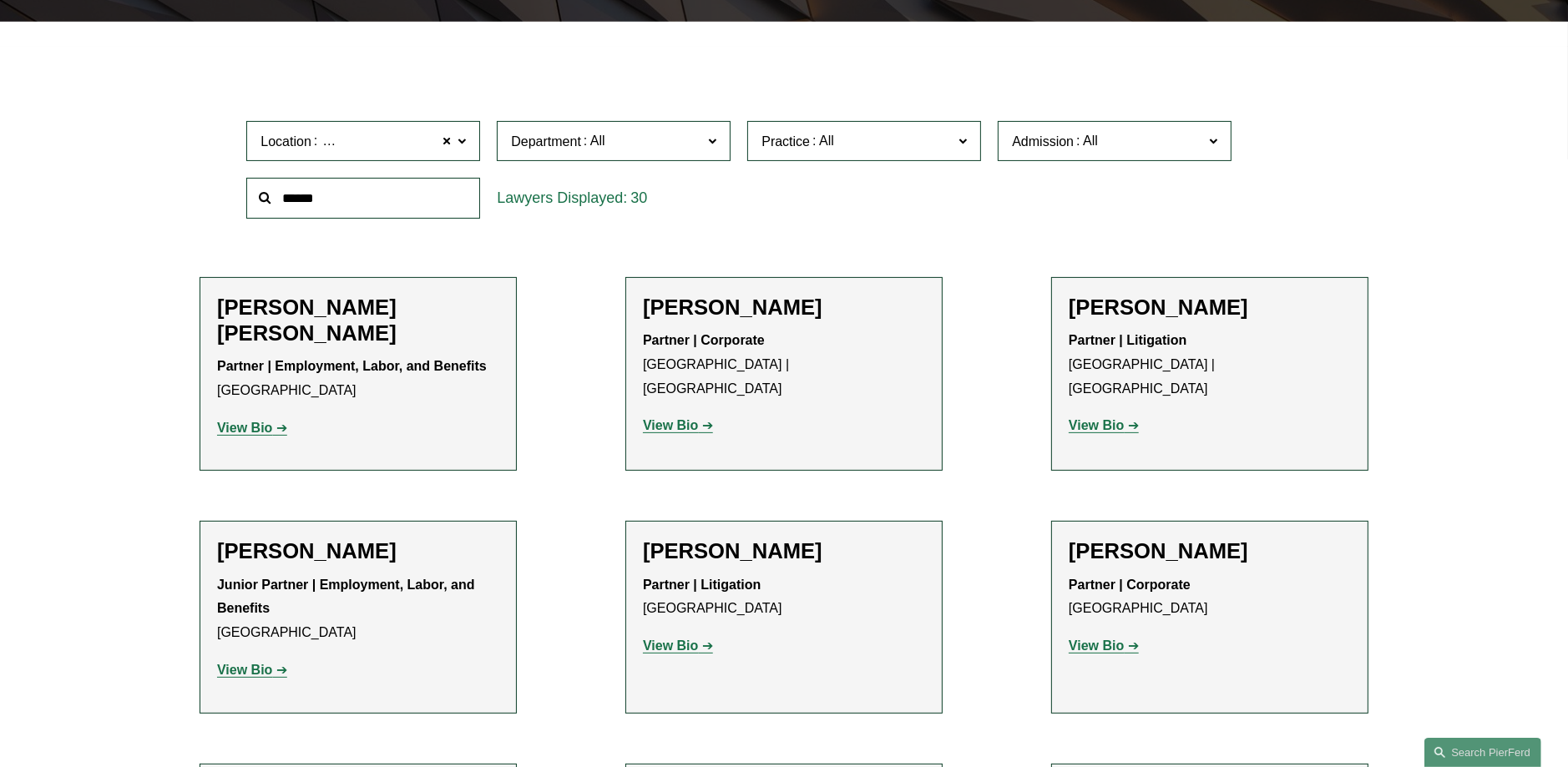
scroll to position [500, 0]
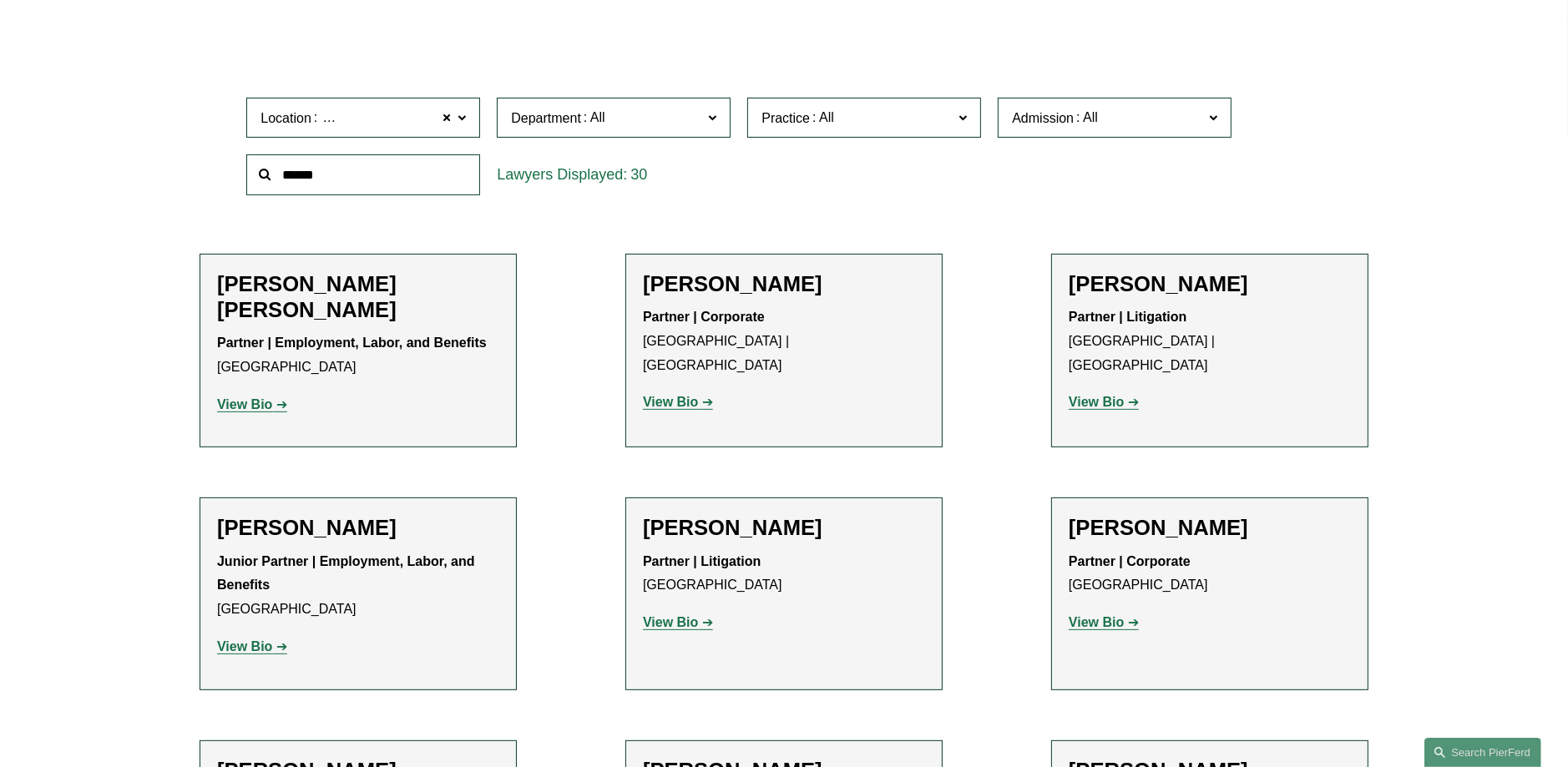
click at [1091, 395] on strong "View Bio" at bounding box center [1095, 402] width 55 height 14
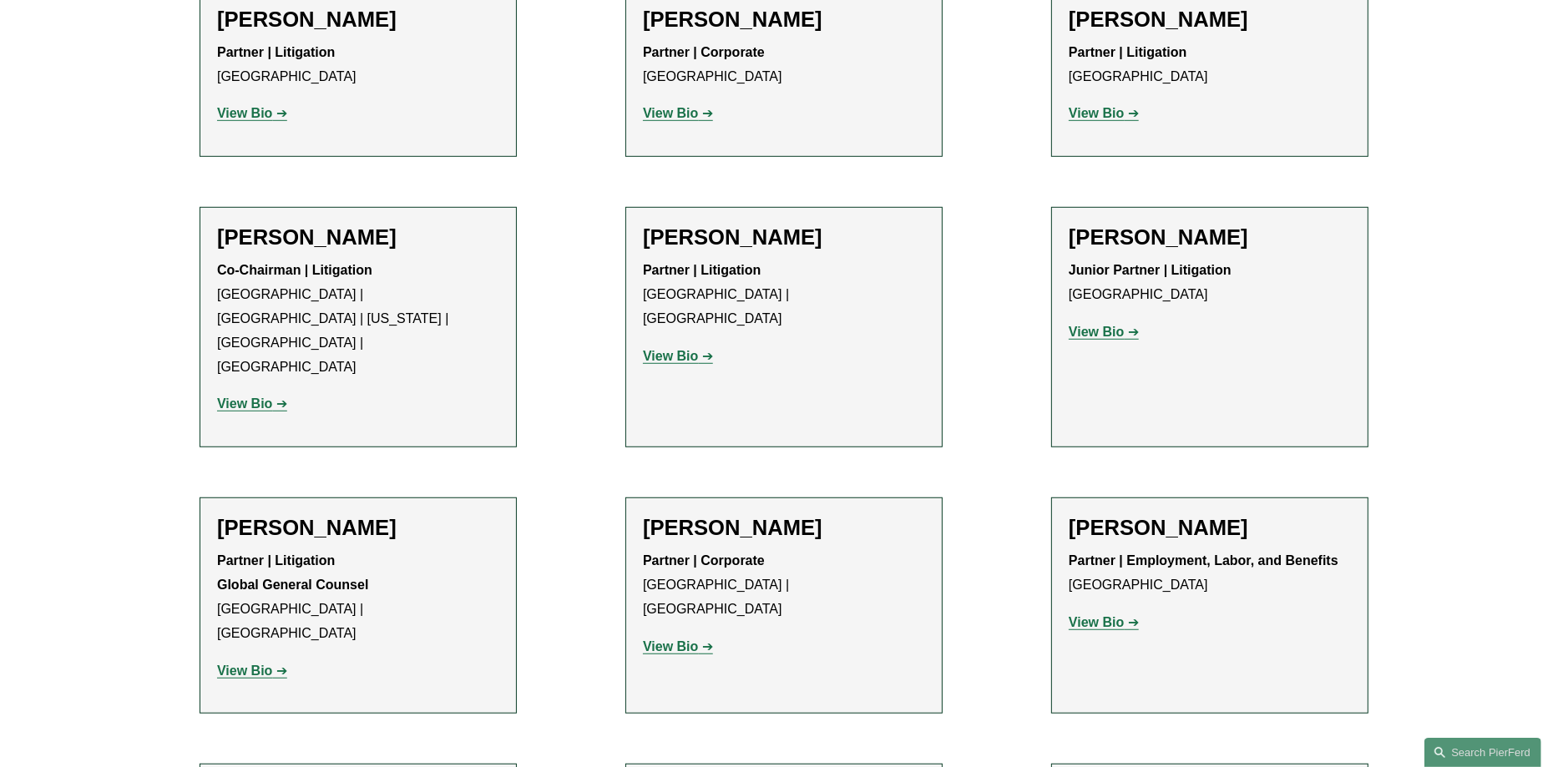
scroll to position [1335, 0]
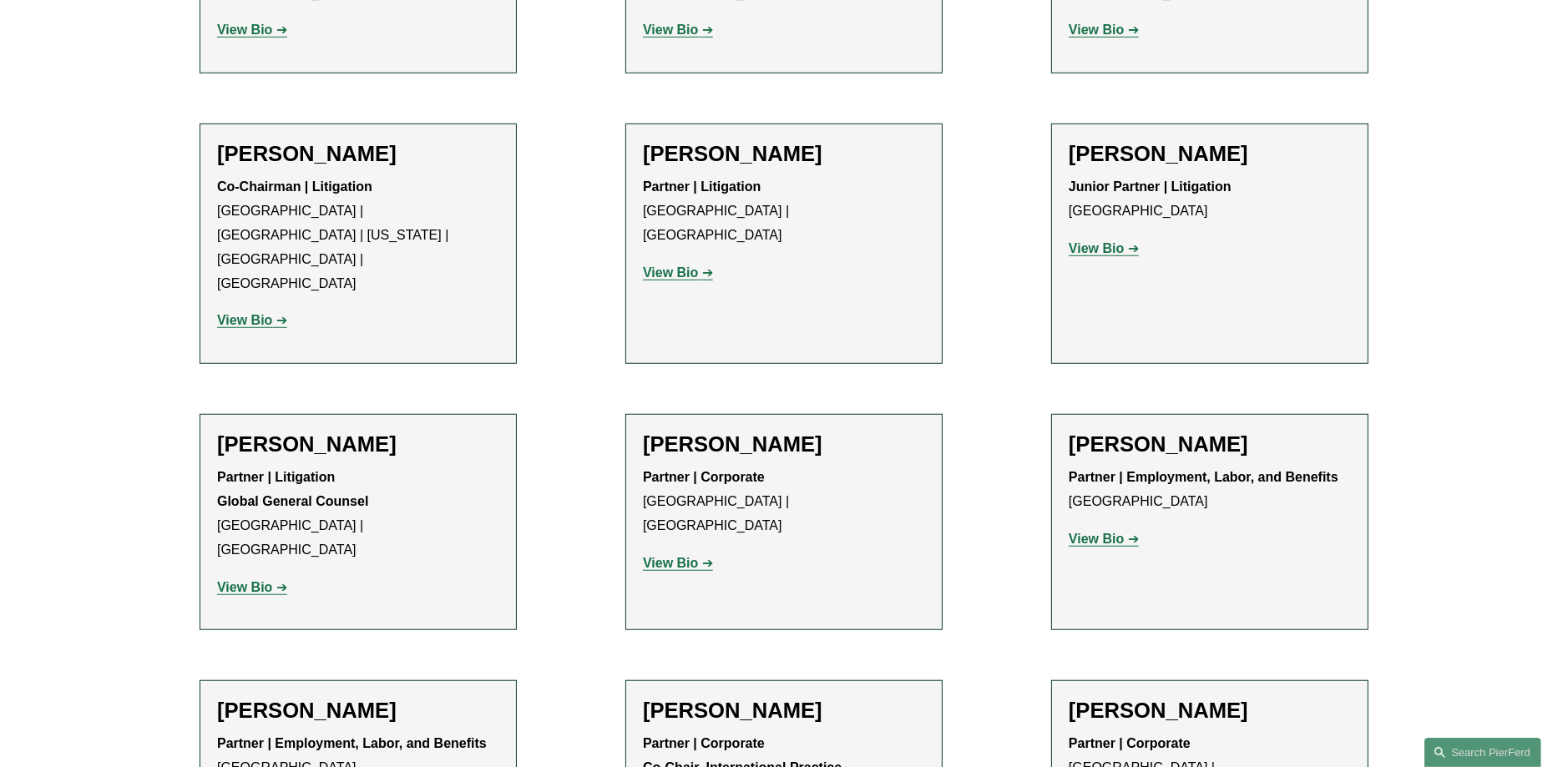
click at [1113, 531] on strong "View Bio" at bounding box center [1095, 538] width 55 height 14
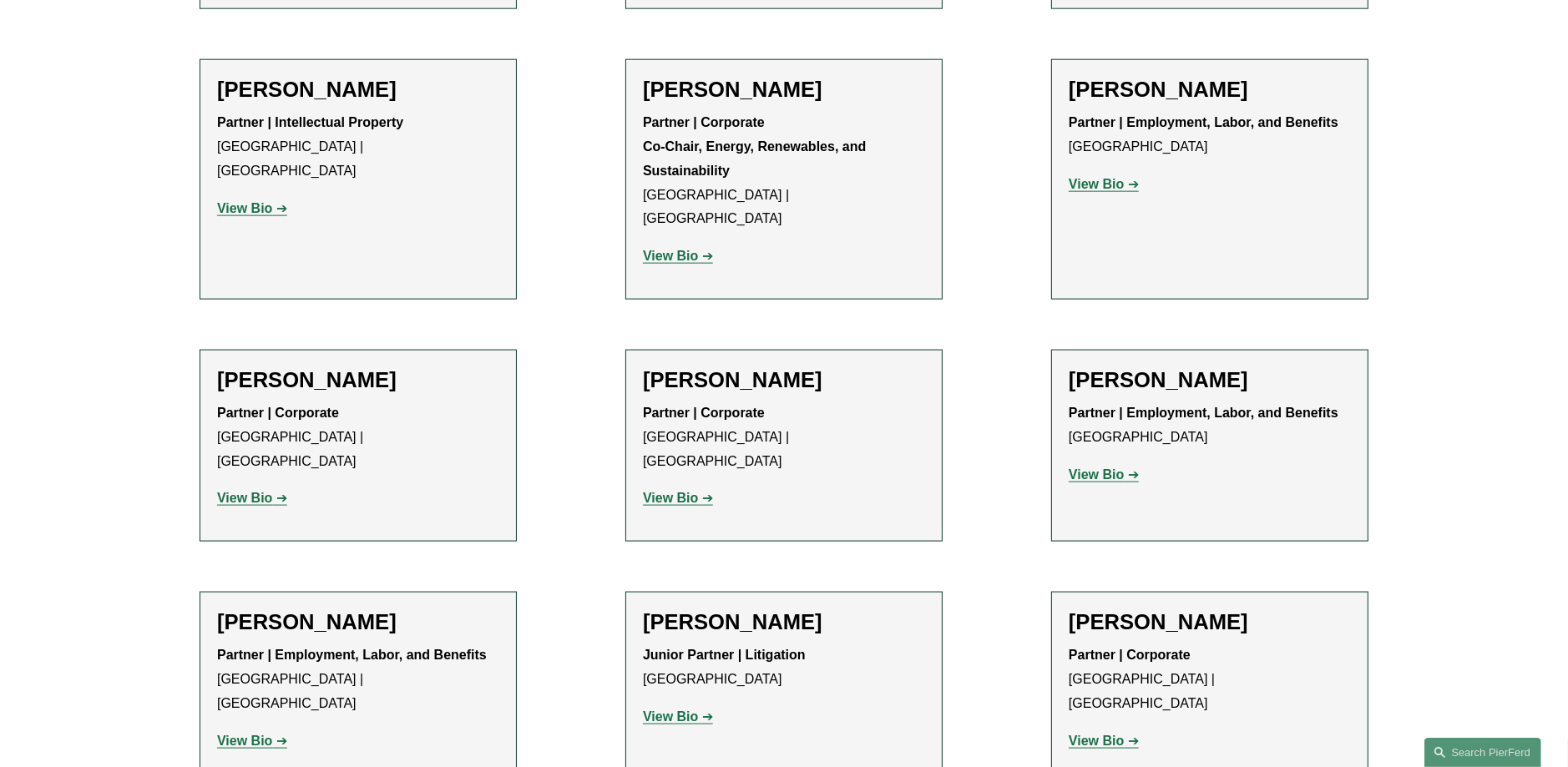
scroll to position [2503, 0]
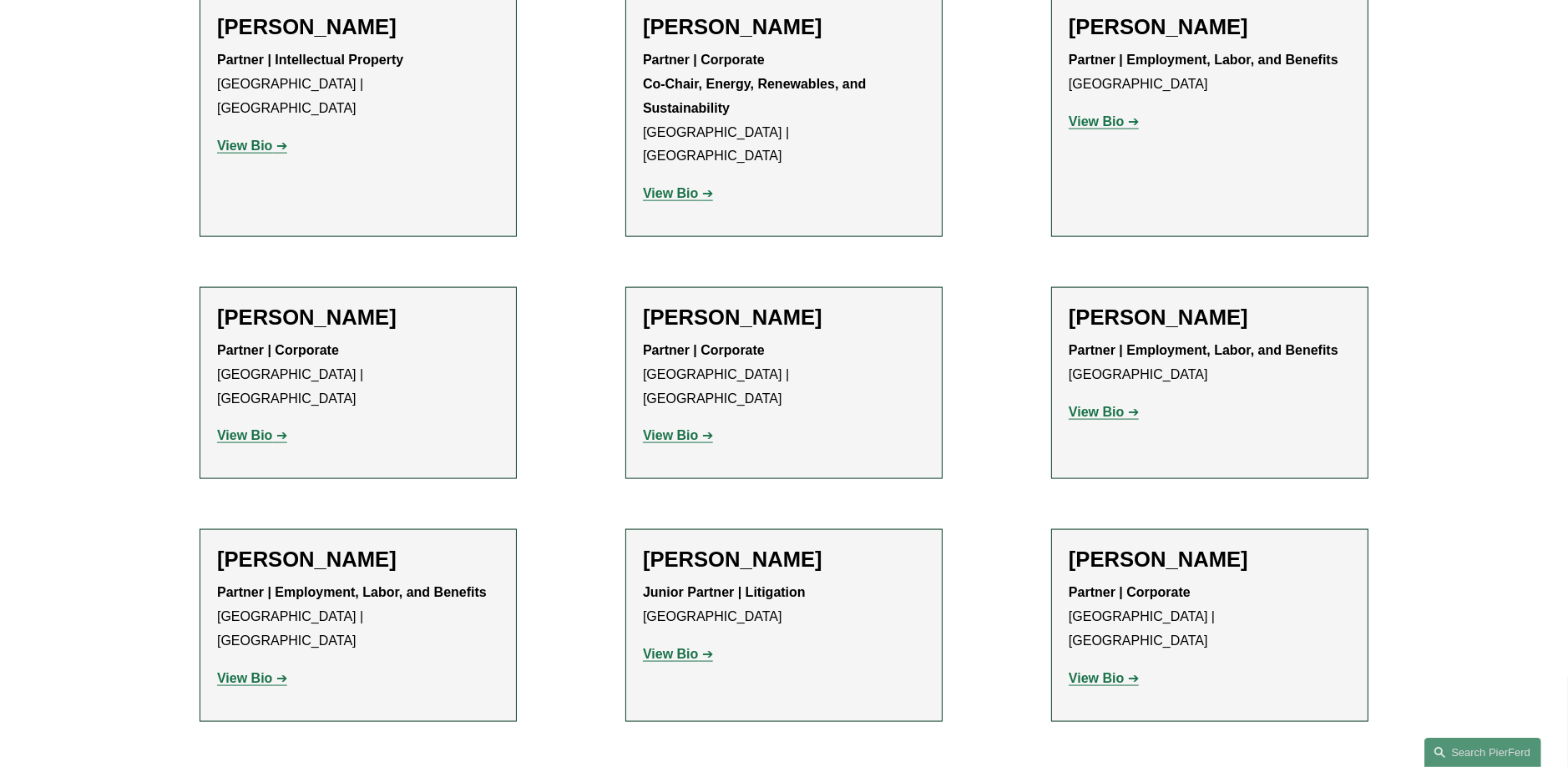
click at [674, 643] on p "View Bio" at bounding box center [784, 655] width 282 height 25
click at [685, 646] on strong "View Bio" at bounding box center [670, 654] width 55 height 14
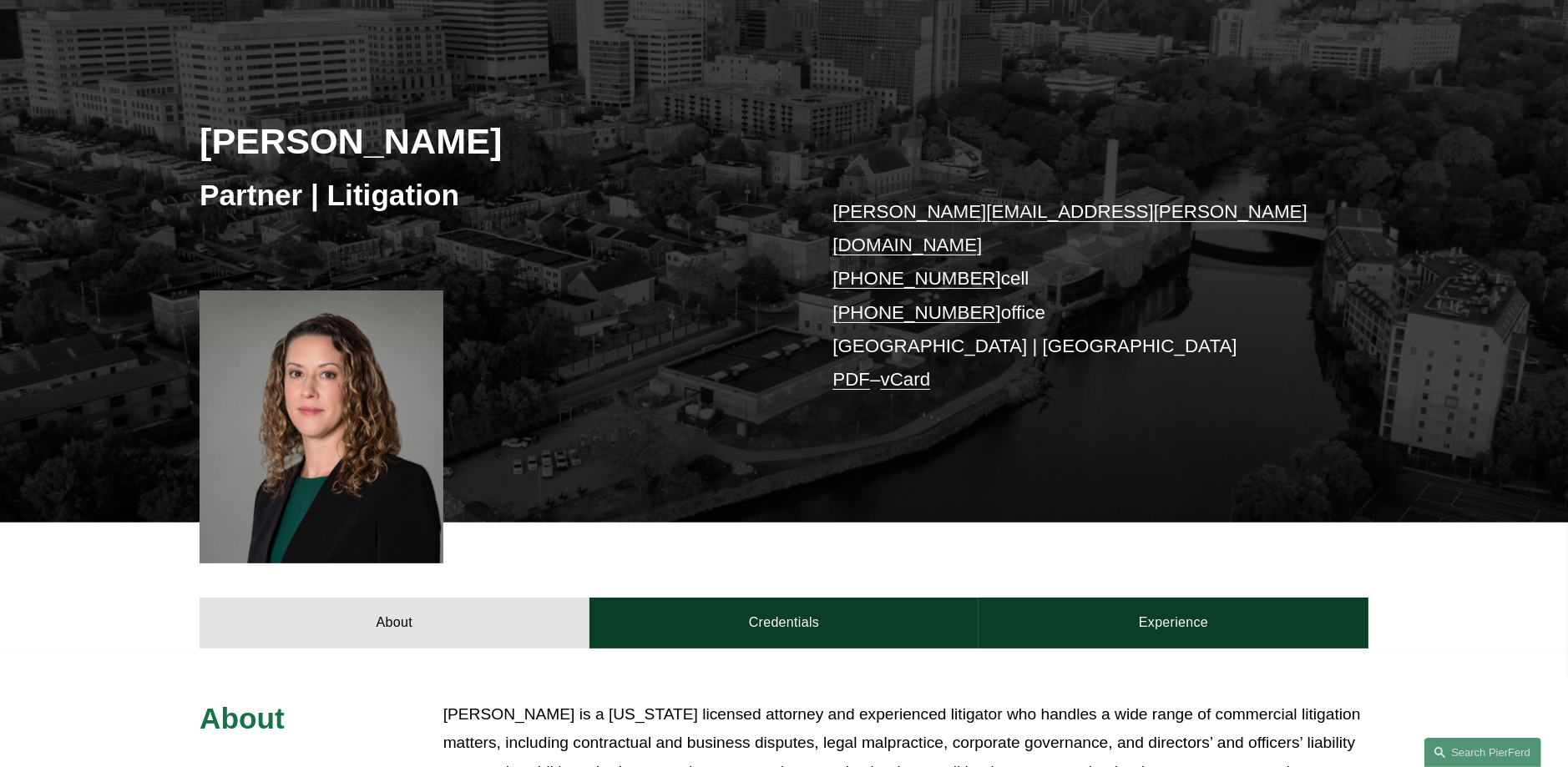
scroll to position [167, 0]
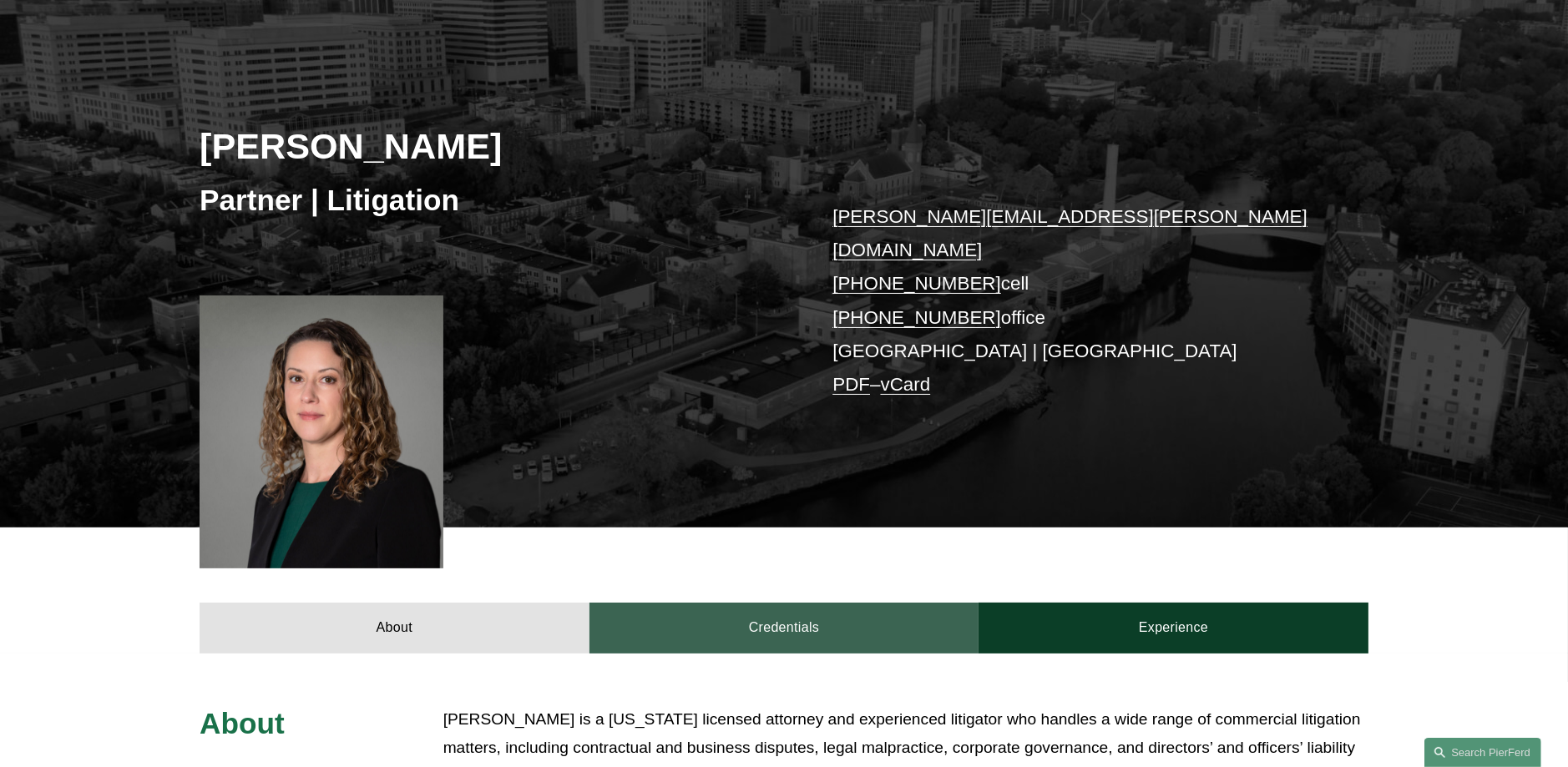
click at [766, 610] on link "Credentials" at bounding box center [784, 627] width 390 height 50
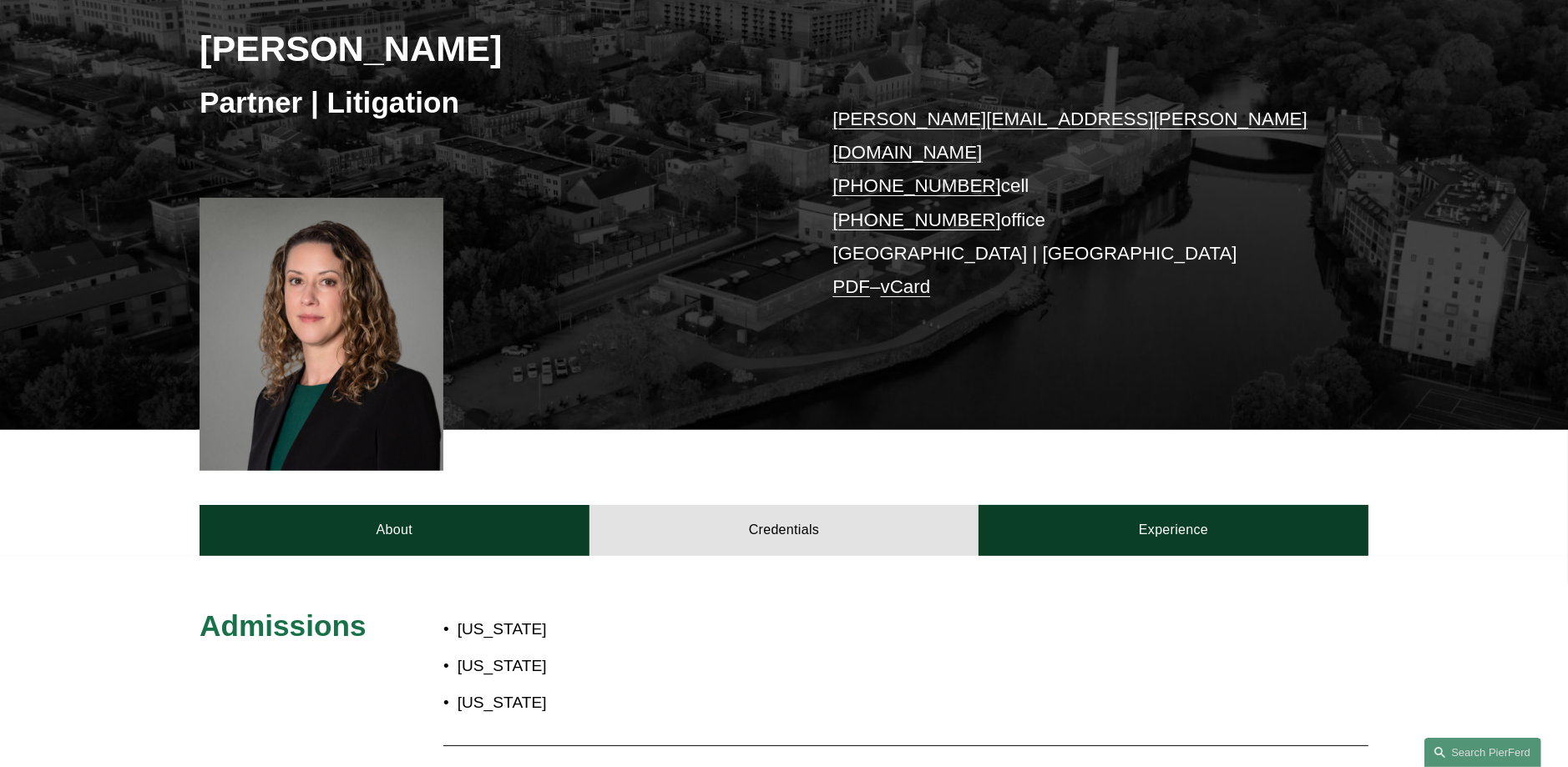
scroll to position [417, 0]
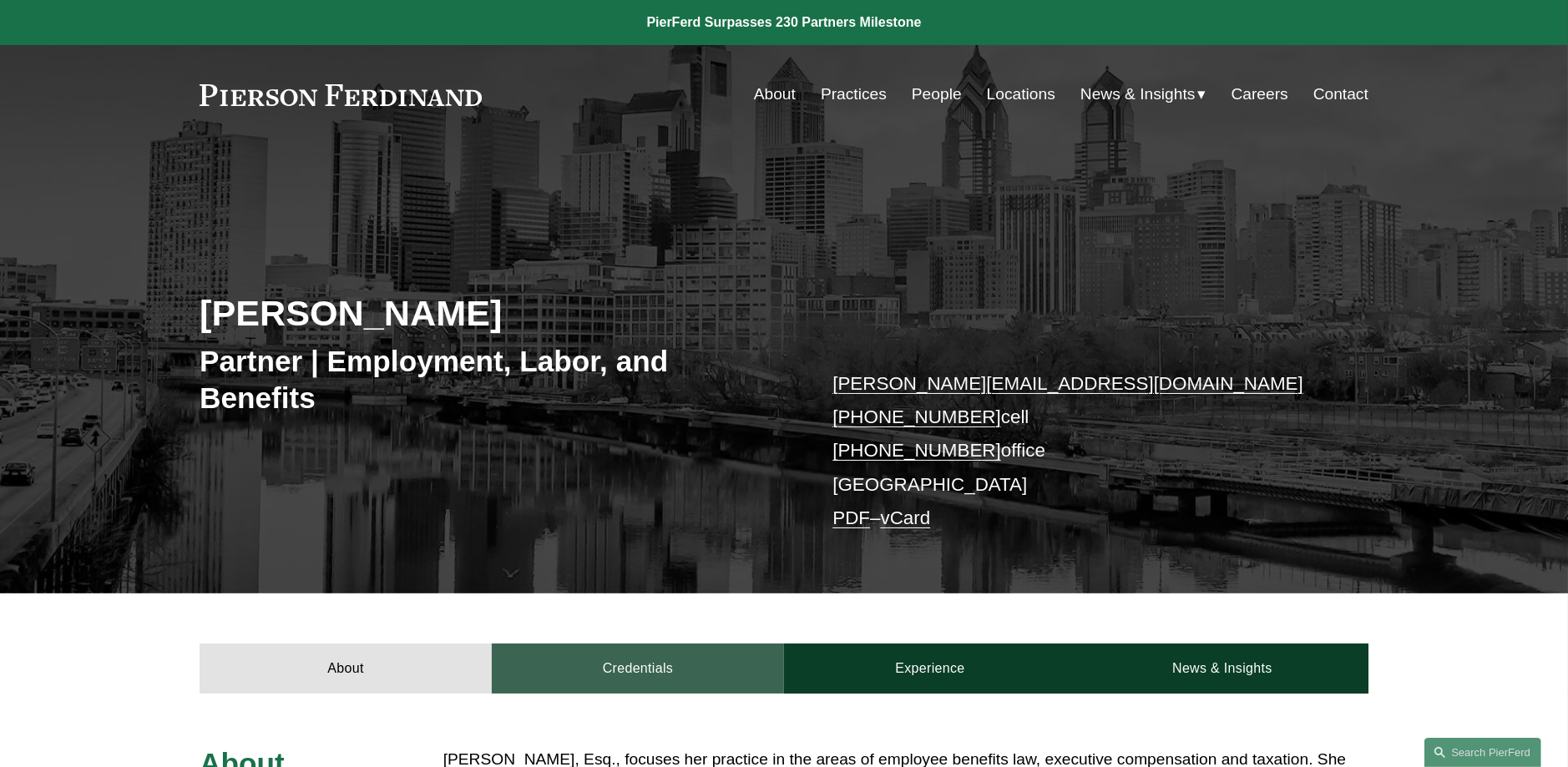
click at [722, 673] on link "Credentials" at bounding box center [638, 668] width 292 height 50
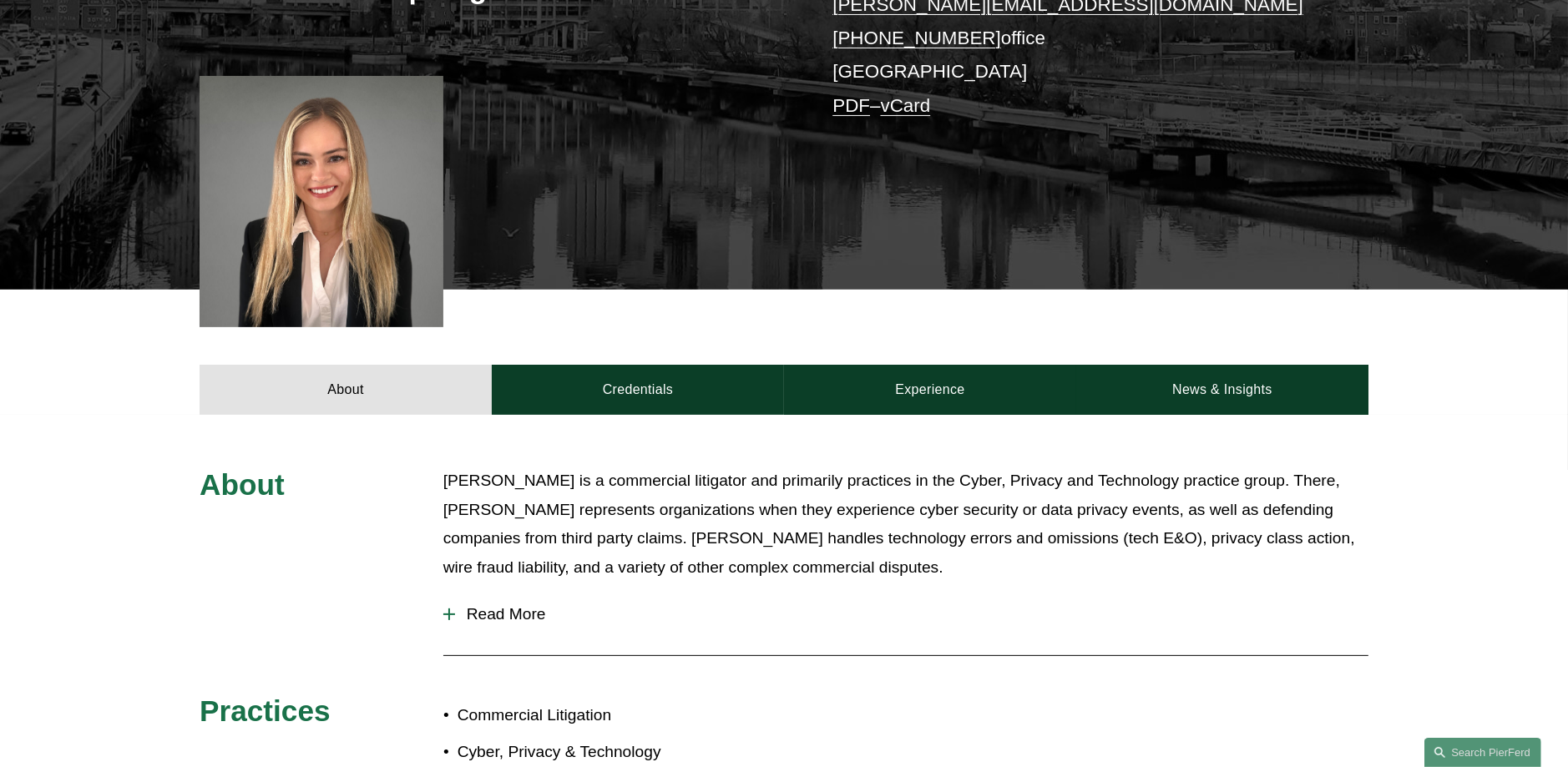
scroll to position [333, 0]
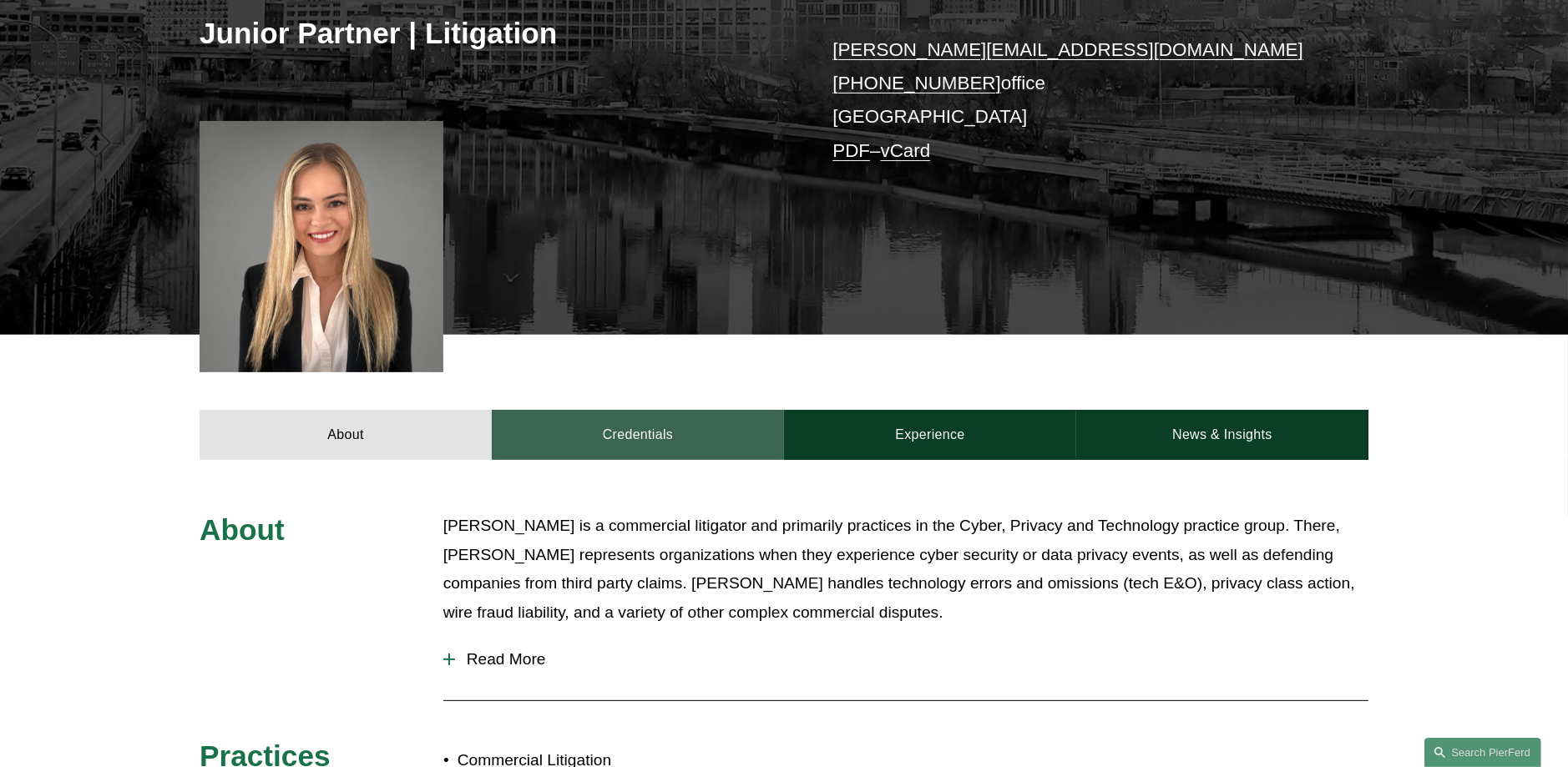
click at [681, 443] on link "Credentials" at bounding box center [638, 435] width 292 height 50
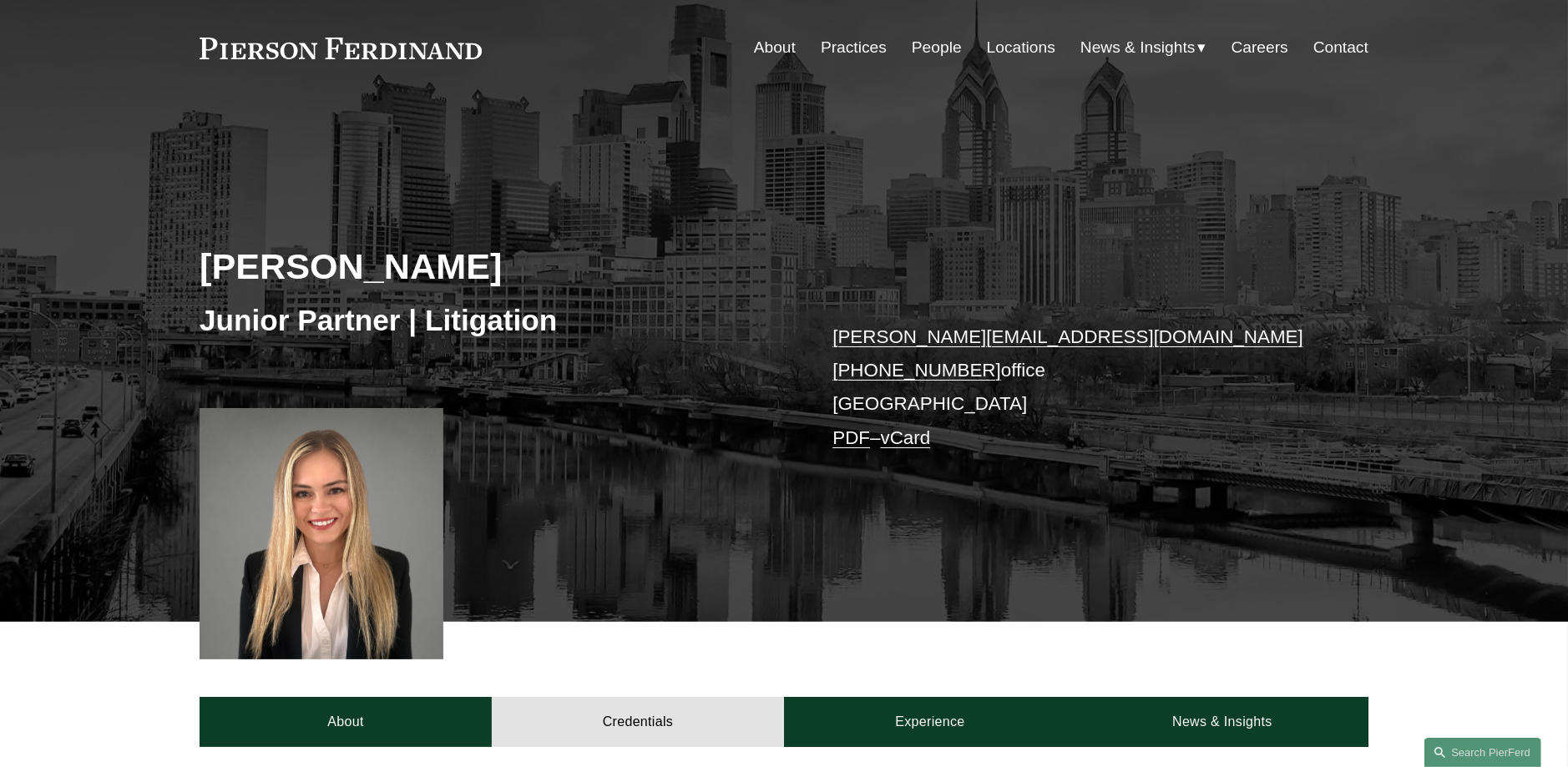
scroll to position [0, 0]
